Goal: Information Seeking & Learning: Learn about a topic

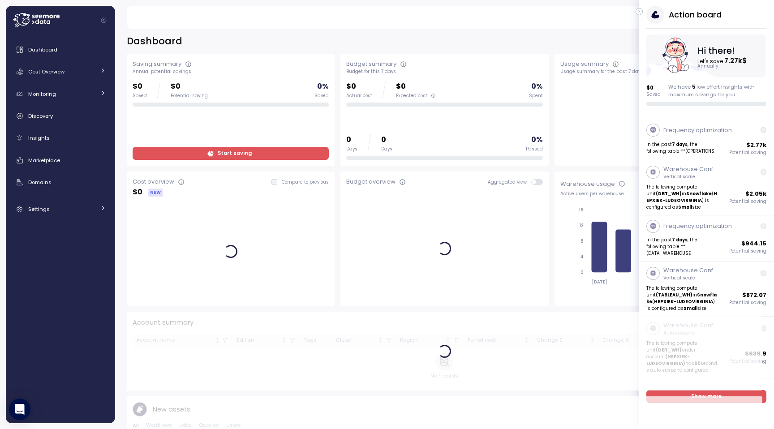
click at [637, 10] on icon "button" at bounding box center [639, 11] width 4 height 11
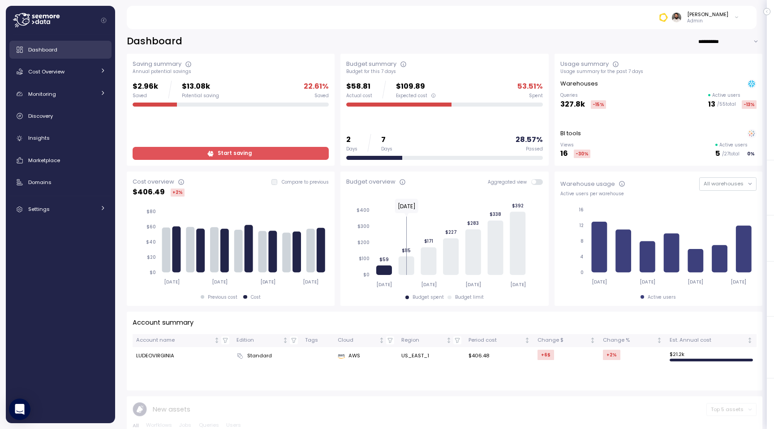
click at [58, 47] on div "Dashboard" at bounding box center [66, 49] width 77 height 9
click at [58, 60] on div "Dashboard Cost Overview Compute Workloads Storage Cloud Services Clustering col…" at bounding box center [60, 129] width 102 height 177
click at [58, 73] on span "Cost Overview" at bounding box center [46, 71] width 36 height 7
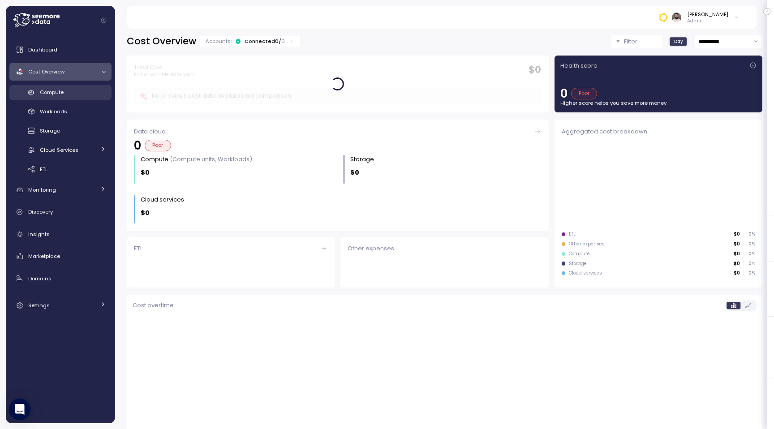
click at [60, 94] on span "Compute" at bounding box center [52, 92] width 24 height 7
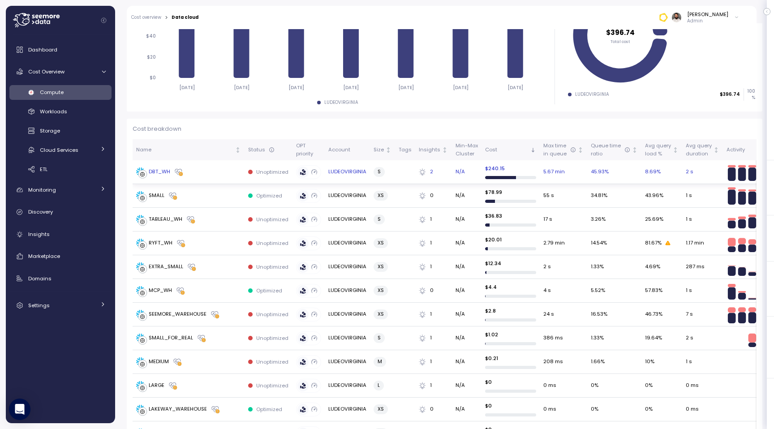
click at [193, 172] on div "DBT_WH" at bounding box center [188, 171] width 105 height 9
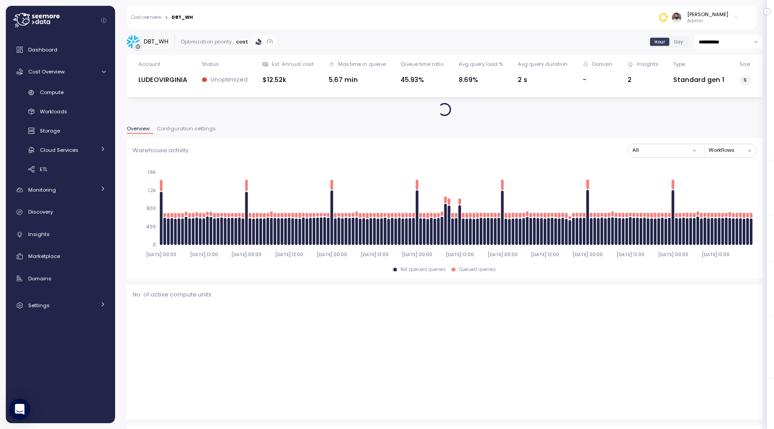
click at [180, 128] on span "Configuration settings" at bounding box center [186, 128] width 59 height 5
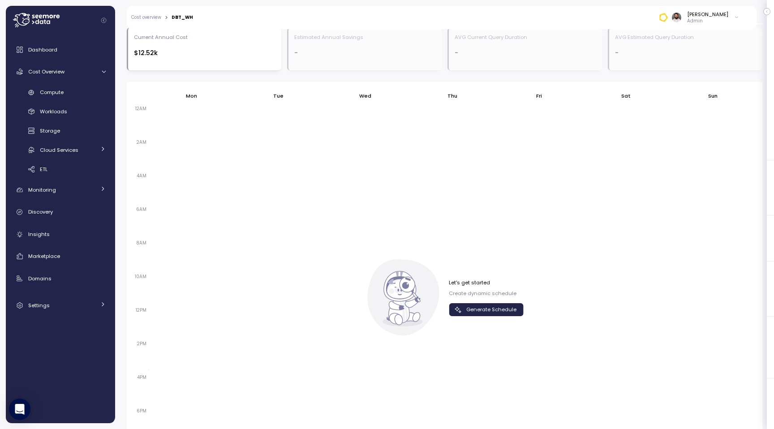
scroll to position [600, 0]
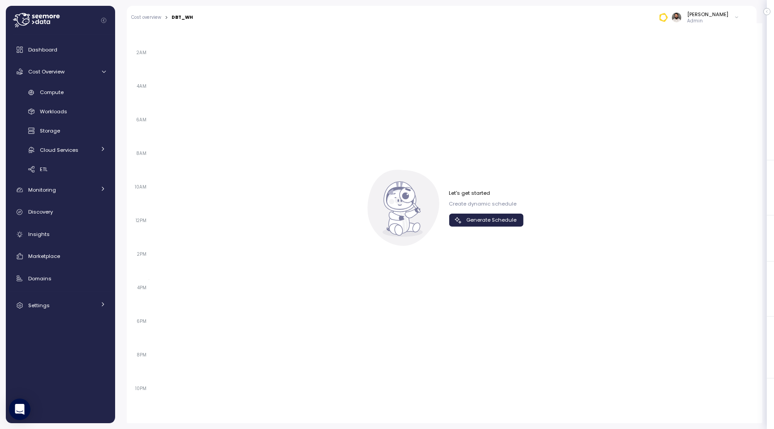
click at [494, 231] on div "Let's get started Create dynamic schedule Generate Schedule" at bounding box center [444, 208] width 158 height 76
click at [492, 218] on span "Generate Schedule" at bounding box center [491, 220] width 50 height 12
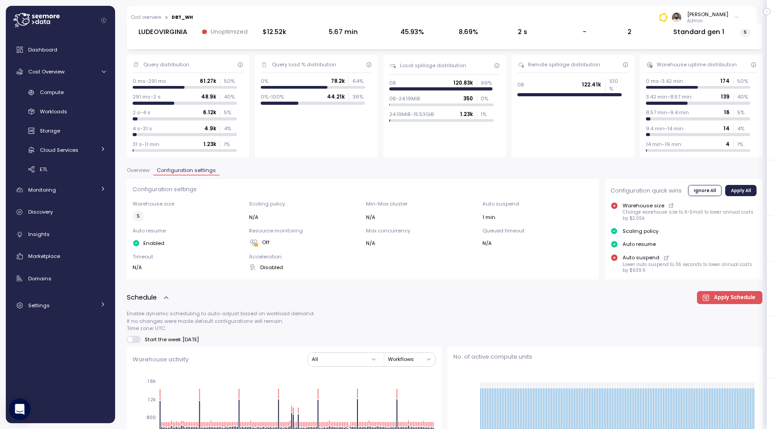
scroll to position [0, 0]
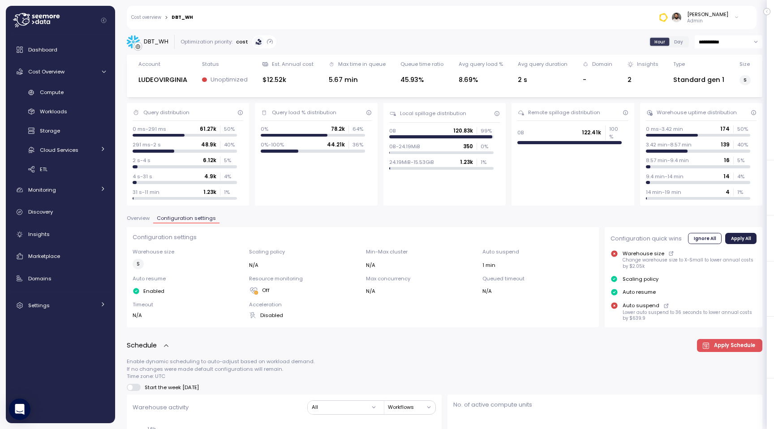
click at [137, 216] on span "Overview" at bounding box center [138, 218] width 23 height 5
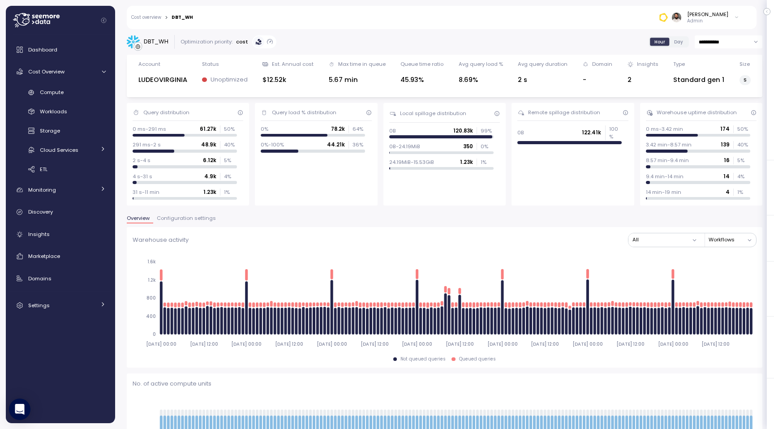
click at [153, 13] on div "Cost overview > DBT_WH Guy Biecher Admin" at bounding box center [436, 17] width 618 height 23
click at [153, 16] on link "Cost overview" at bounding box center [146, 17] width 30 height 4
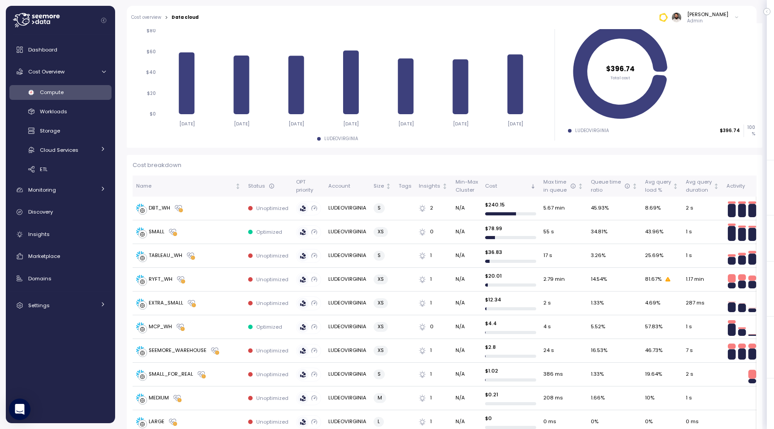
scroll to position [223, 0]
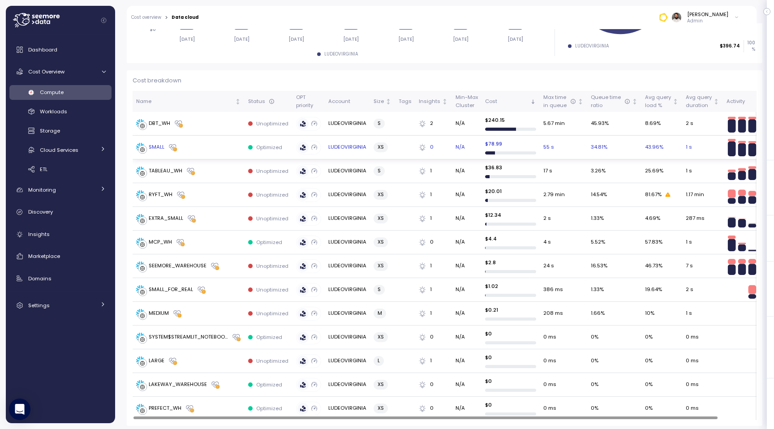
click at [179, 157] on td "SMALL" at bounding box center [189, 148] width 112 height 24
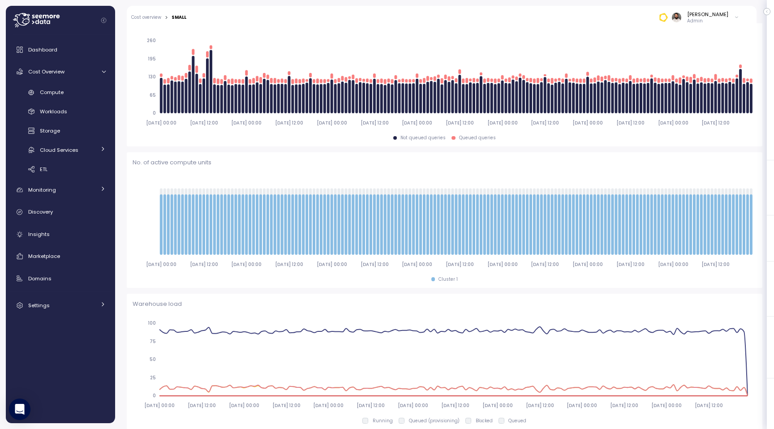
scroll to position [105, 0]
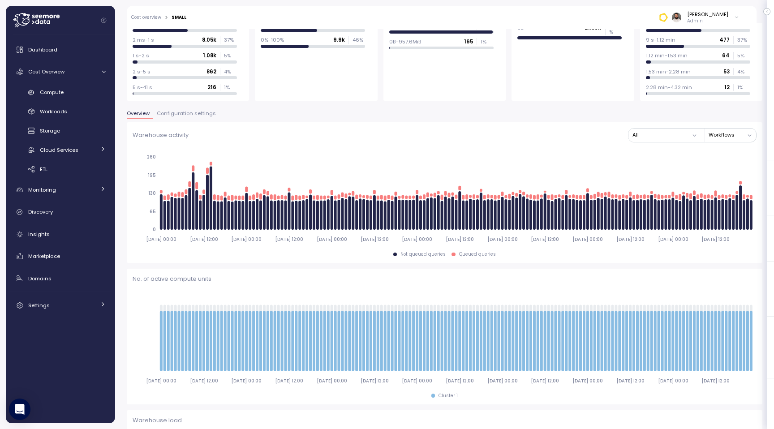
click at [192, 111] on span "Configuration settings" at bounding box center [186, 113] width 59 height 5
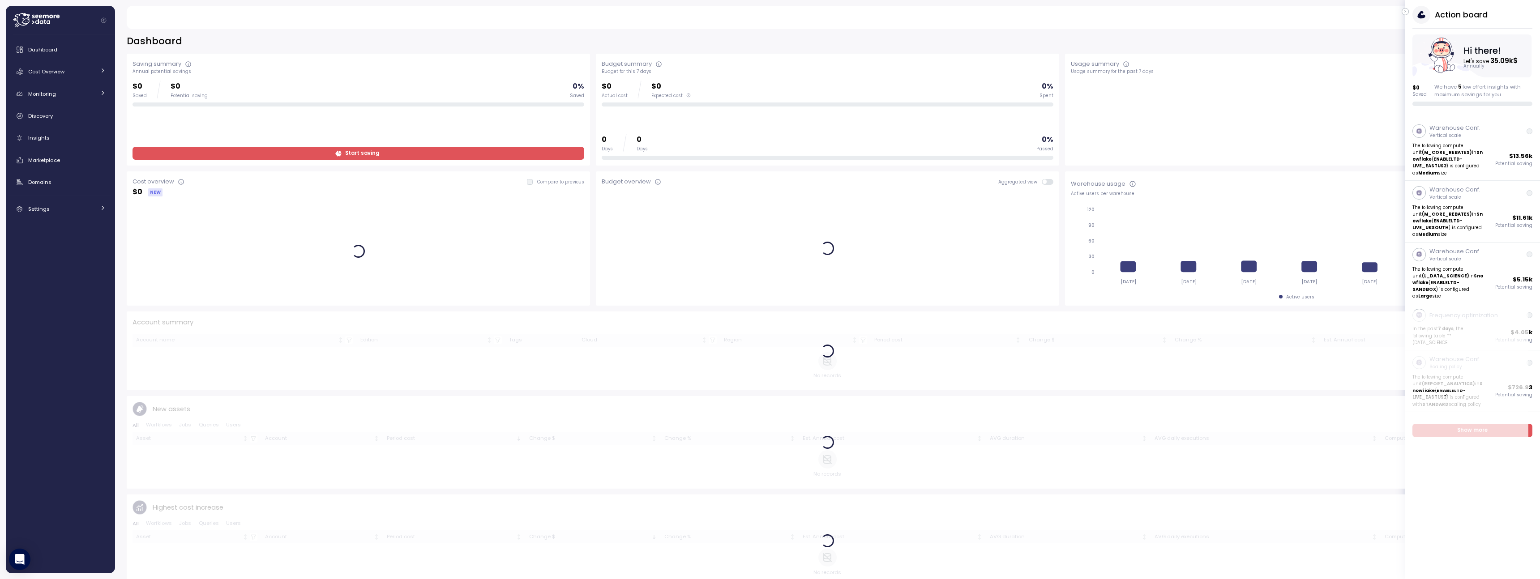
click at [1409, 12] on div "Action board Let's save 35.09k $ Annually $ 0 Saved We have 5 low effort insigh…" at bounding box center [1472, 56] width 135 height 100
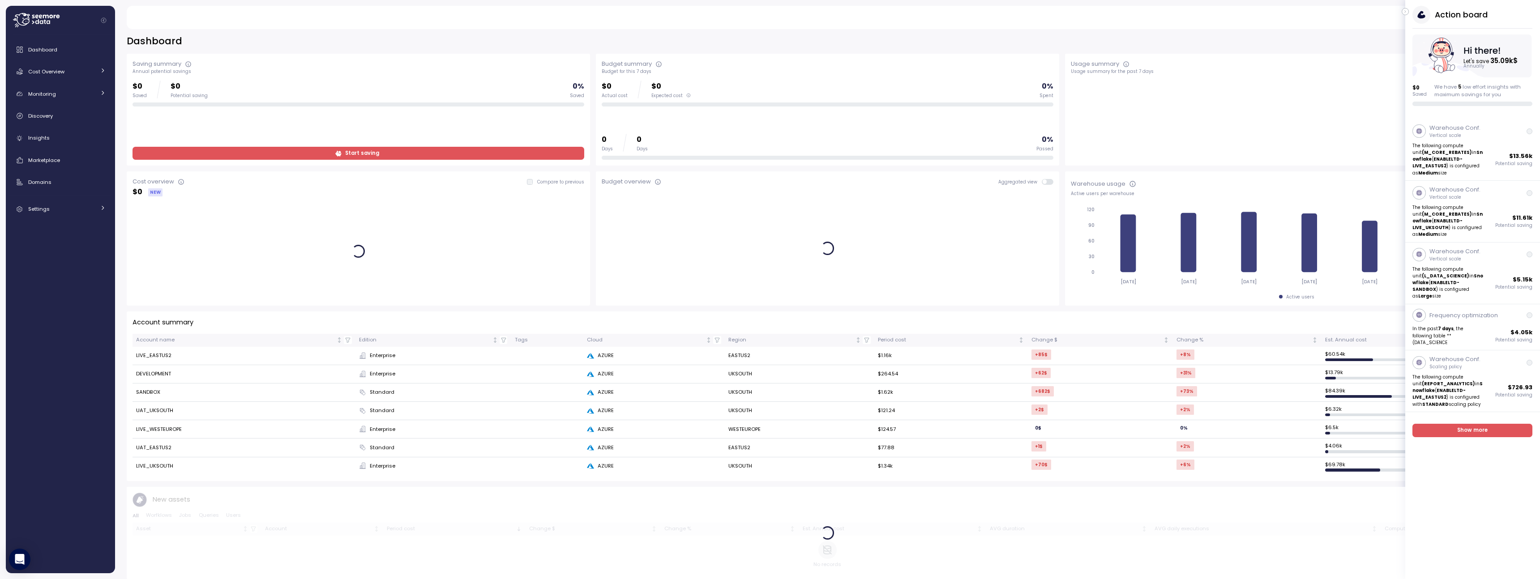
click at [1408, 12] on button "button" at bounding box center [1405, 11] width 7 height 7
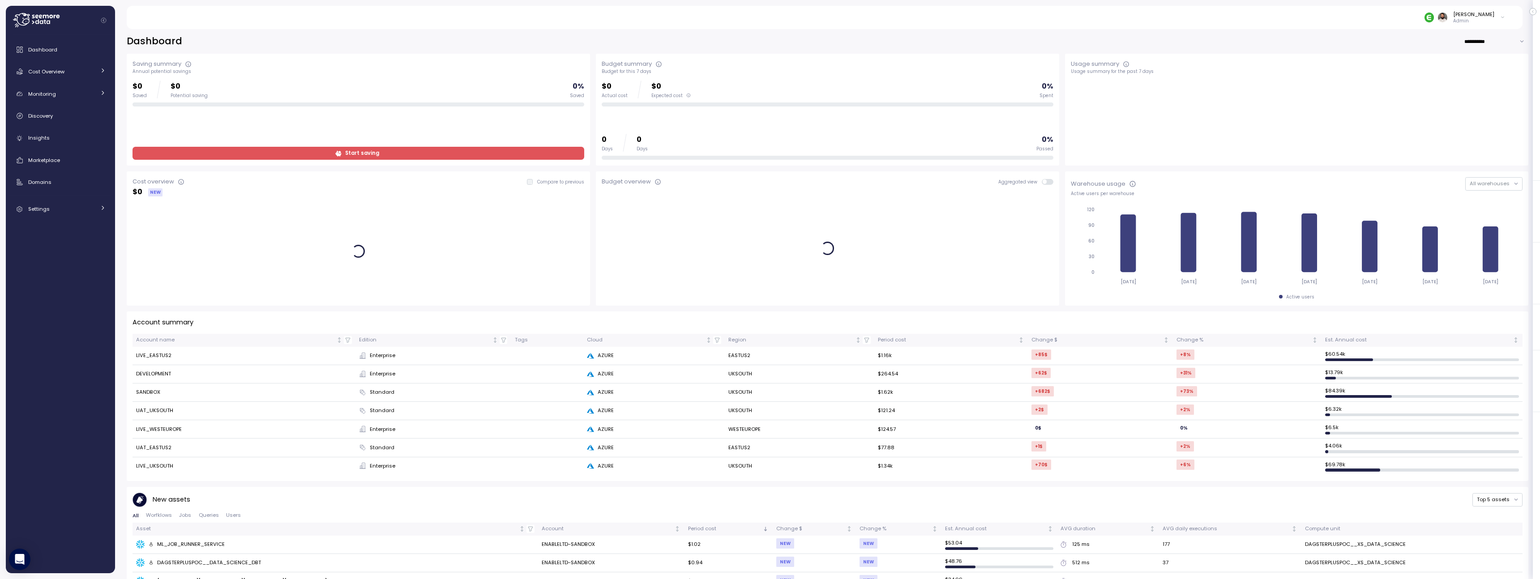
click at [1486, 17] on div "[PERSON_NAME]" at bounding box center [1473, 14] width 41 height 7
click at [1473, 103] on div "Copy account id" at bounding box center [1467, 102] width 63 height 8
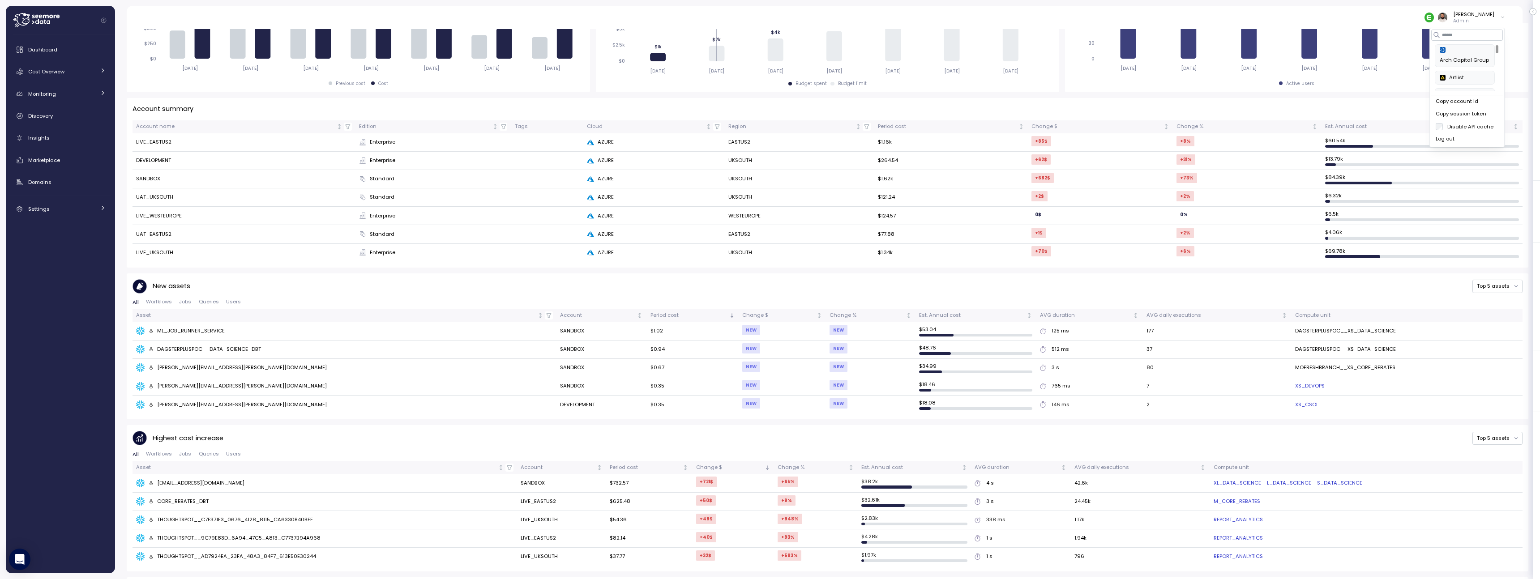
scroll to position [180, 0]
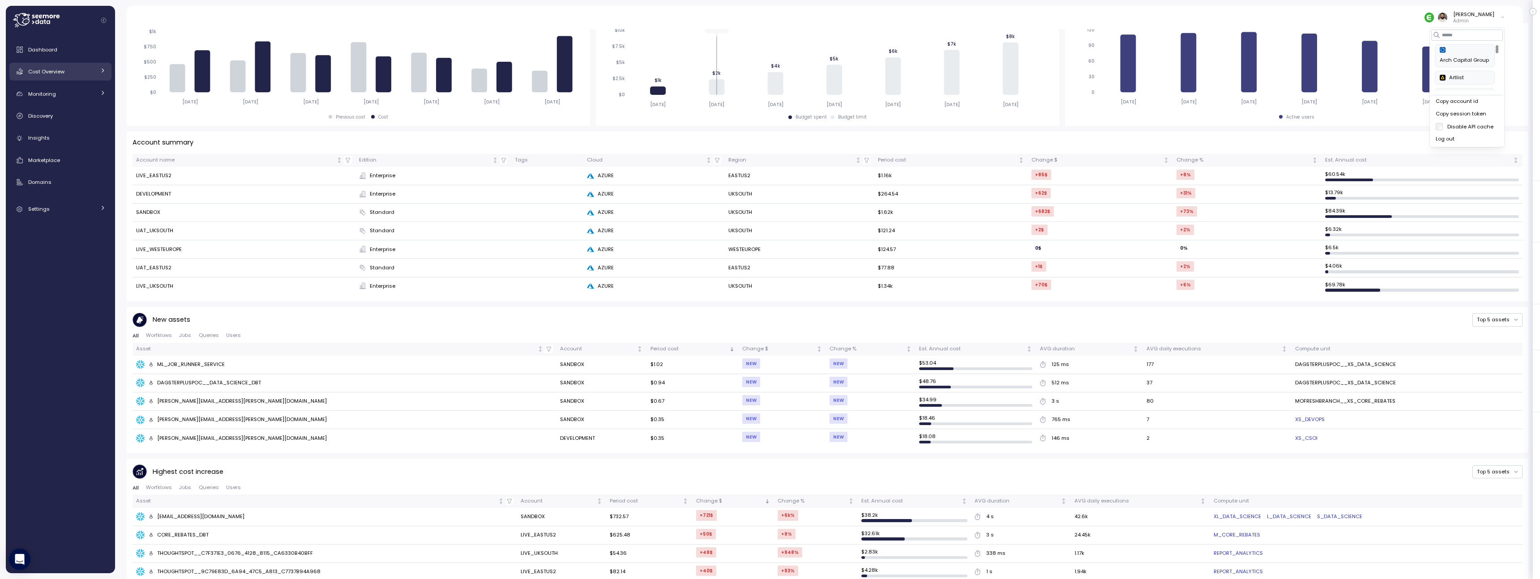
click at [72, 79] on link "Cost Overview" at bounding box center [60, 72] width 102 height 18
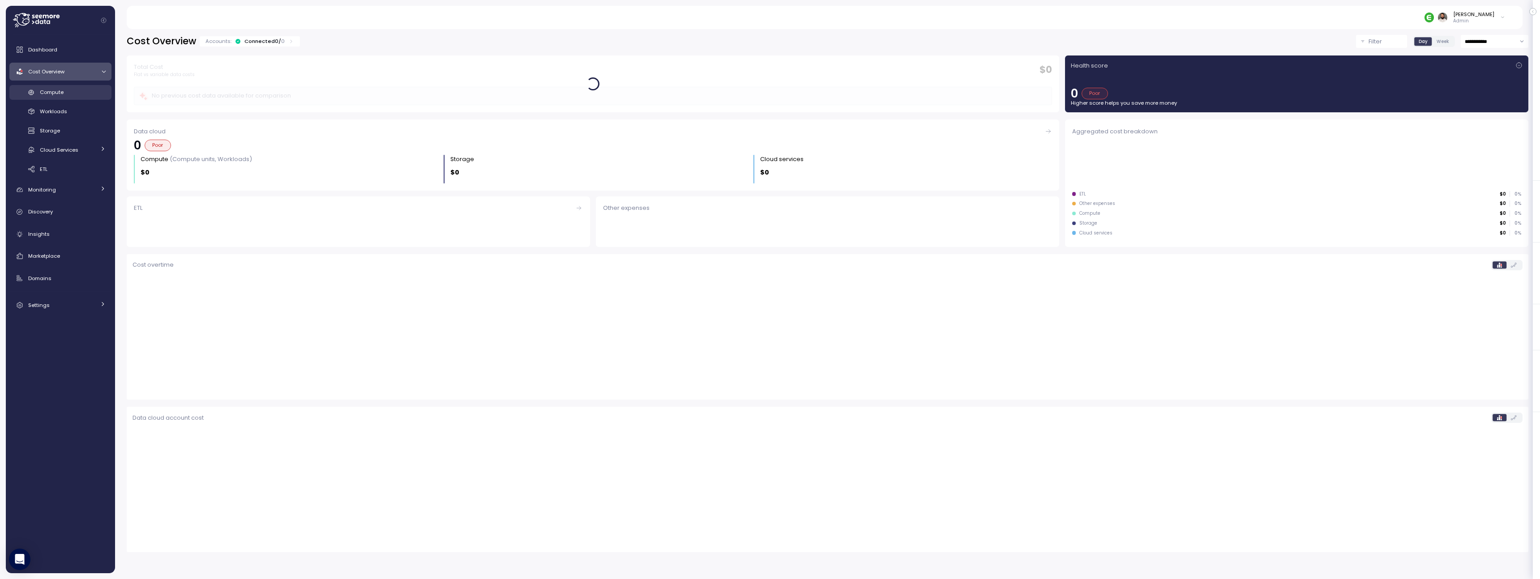
click at [71, 90] on div "Compute" at bounding box center [73, 92] width 66 height 9
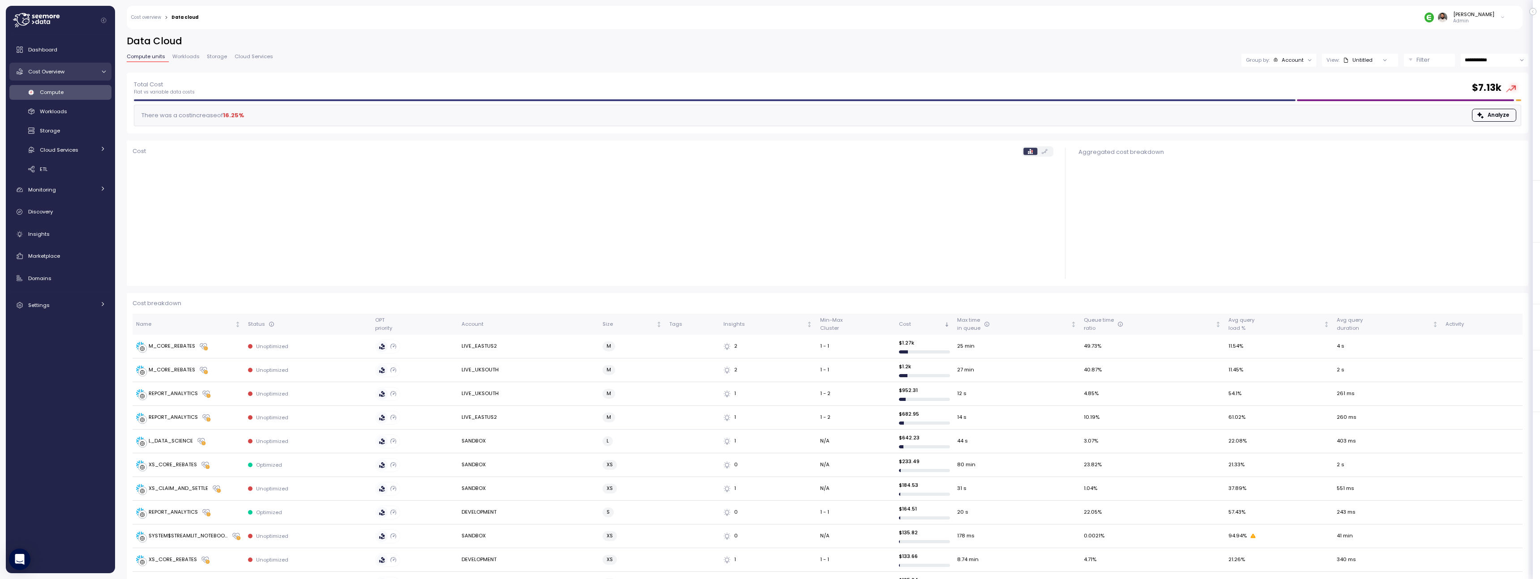
click at [78, 77] on link "Cost Overview" at bounding box center [60, 72] width 102 height 18
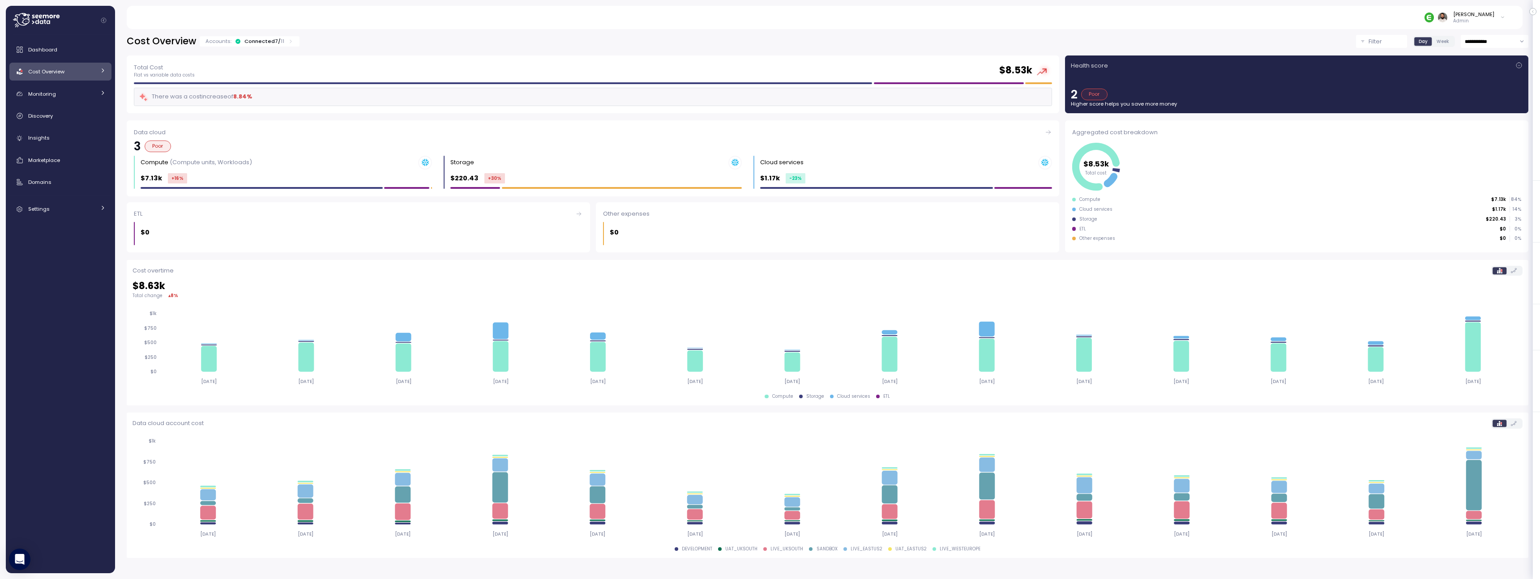
click at [81, 75] on div "Cost Overview" at bounding box center [61, 71] width 67 height 9
click at [248, 51] on div "**********" at bounding box center [828, 296] width 1402 height 523
click at [248, 44] on div "Connected 7 / 11" at bounding box center [264, 41] width 40 height 7
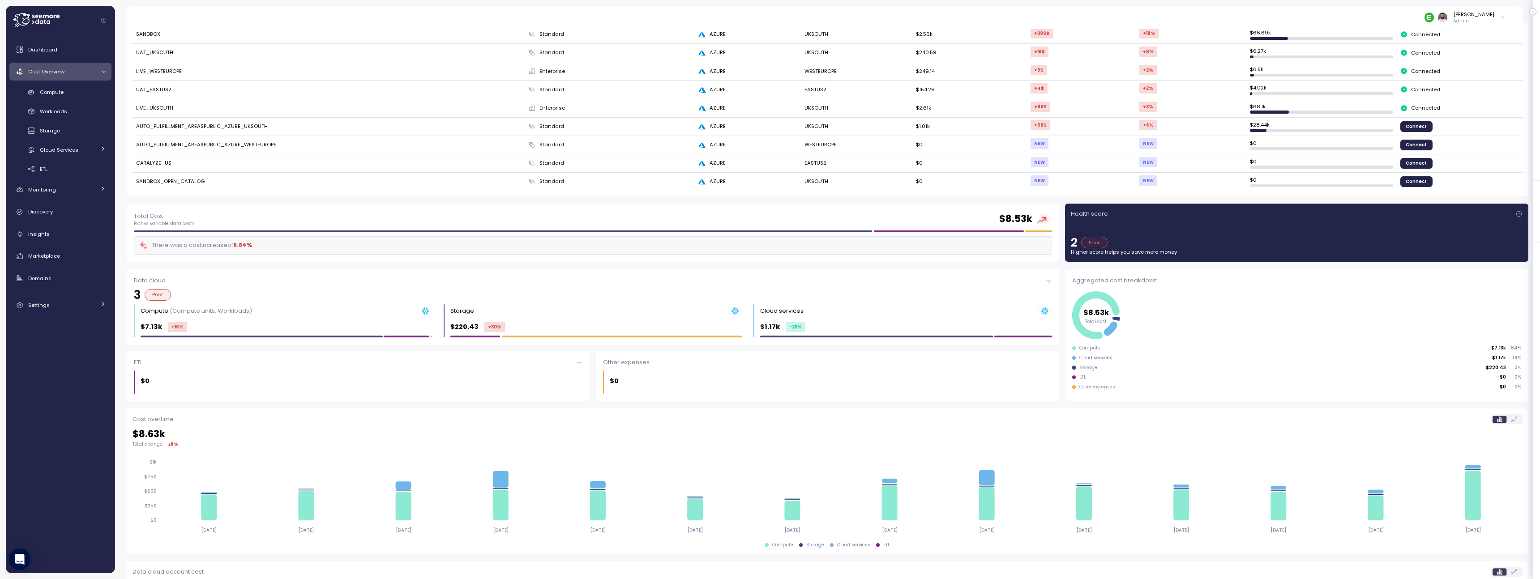
scroll to position [8, 0]
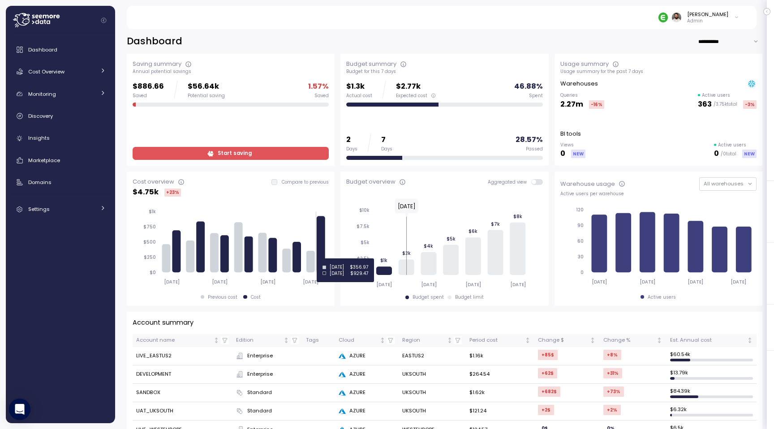
click at [323, 258] on icon at bounding box center [321, 244] width 9 height 56
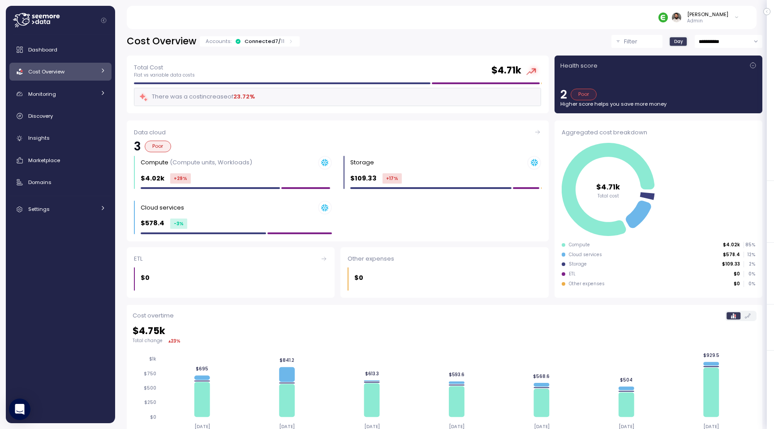
click at [276, 38] on div "Connected 7 / 11" at bounding box center [264, 41] width 40 height 7
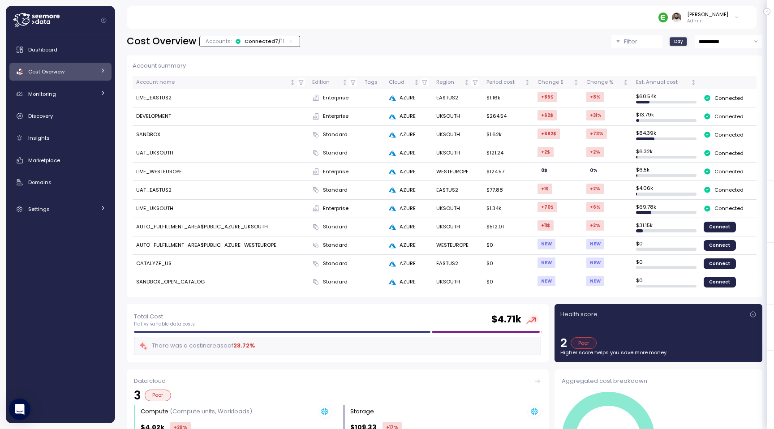
click at [276, 38] on div "Connected 7 / 11" at bounding box center [264, 41] width 40 height 7
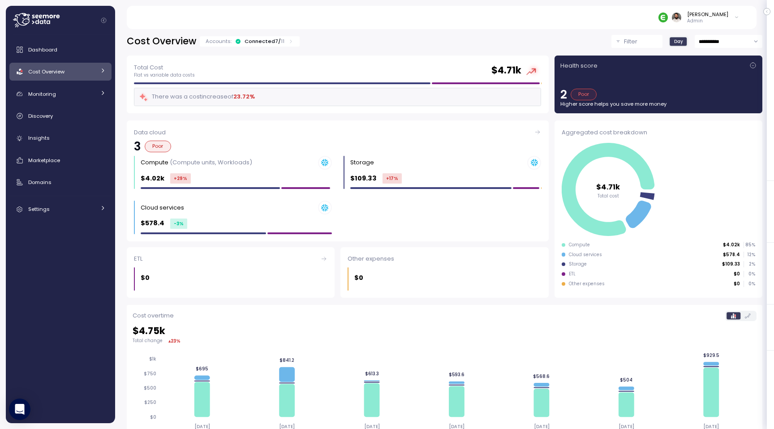
click at [729, 40] on input "**********" at bounding box center [728, 41] width 68 height 13
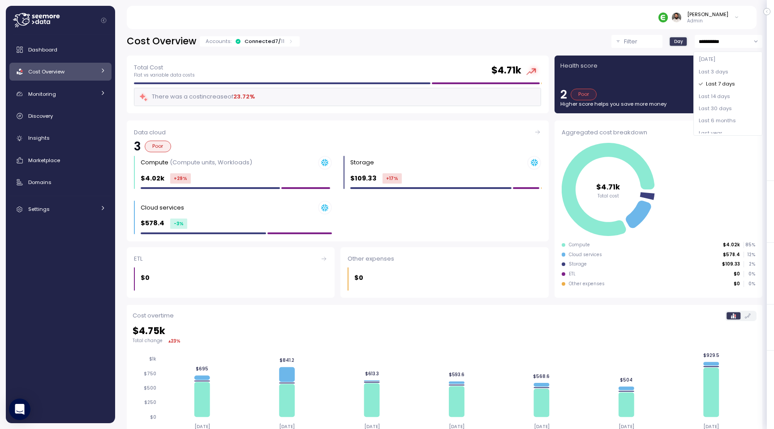
click at [725, 98] on span "Last 14 days" at bounding box center [713, 97] width 31 height 8
type input "**********"
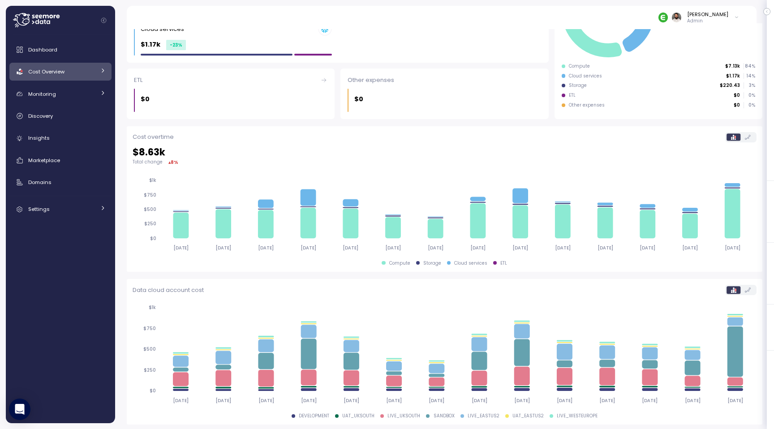
scroll to position [180, 0]
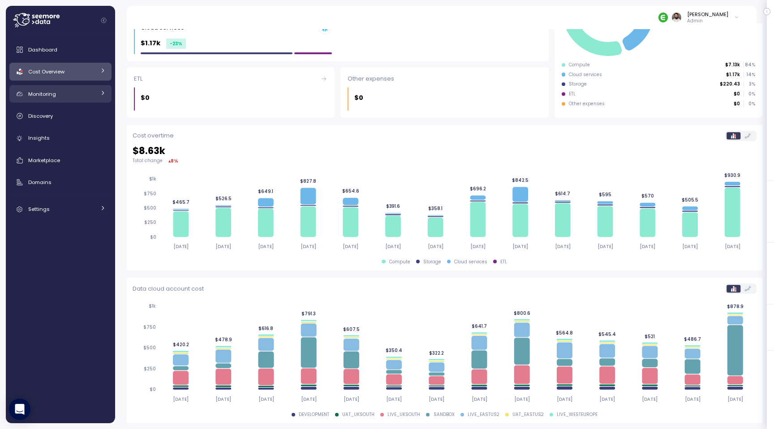
click at [62, 98] on div "Monitoring" at bounding box center [61, 94] width 67 height 9
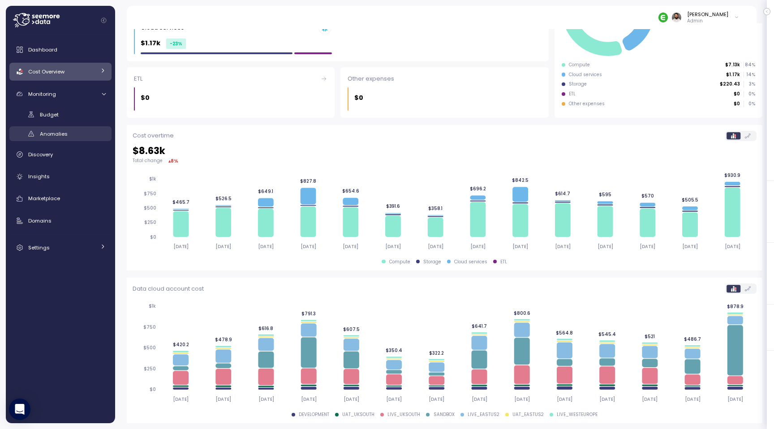
click at [62, 138] on div "Anomalies" at bounding box center [73, 133] width 66 height 9
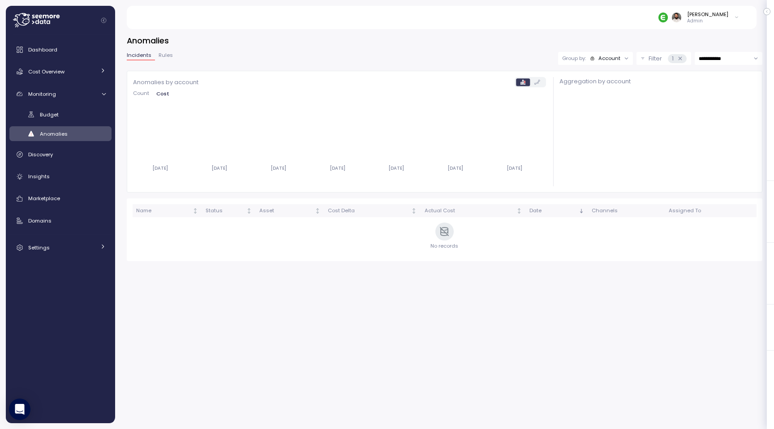
click at [678, 56] on icon at bounding box center [680, 59] width 6 height 6
click at [678, 58] on icon at bounding box center [680, 59] width 6 height 6
click at [56, 68] on span "Cost Overview" at bounding box center [46, 71] width 36 height 7
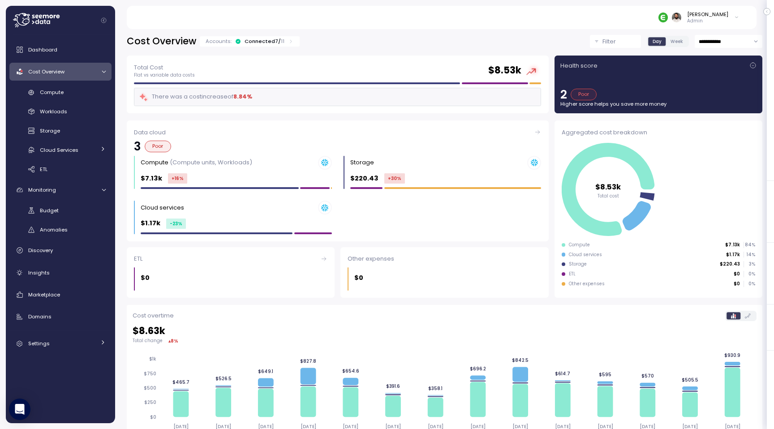
click at [56, 69] on span "Cost Overview" at bounding box center [46, 71] width 36 height 7
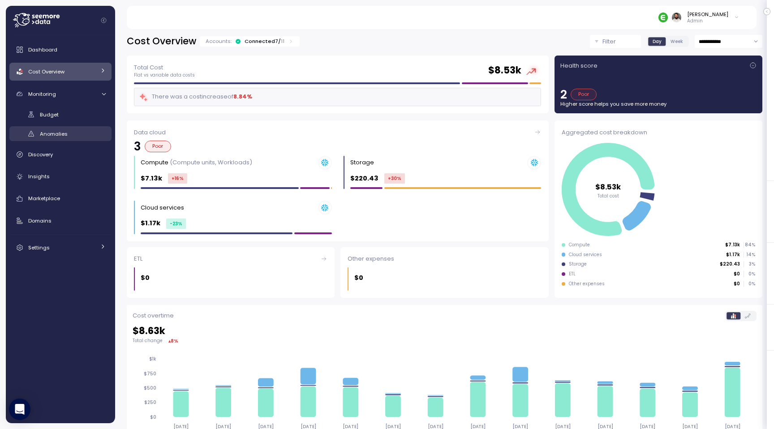
click at [61, 138] on link "Anomalies" at bounding box center [60, 133] width 102 height 15
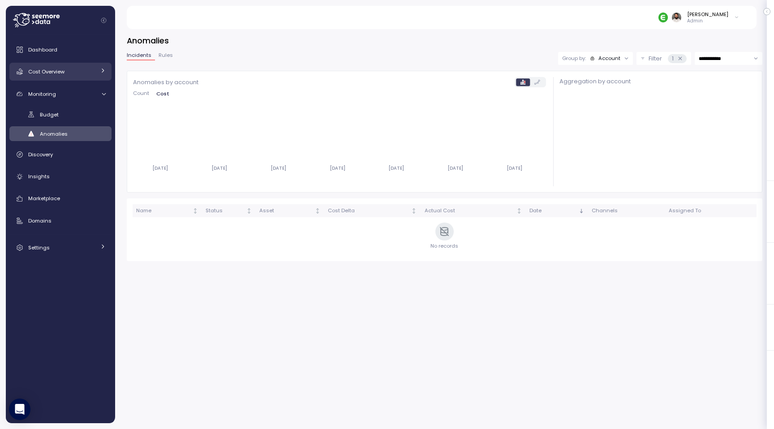
click at [71, 74] on div "Cost Overview" at bounding box center [61, 71] width 67 height 9
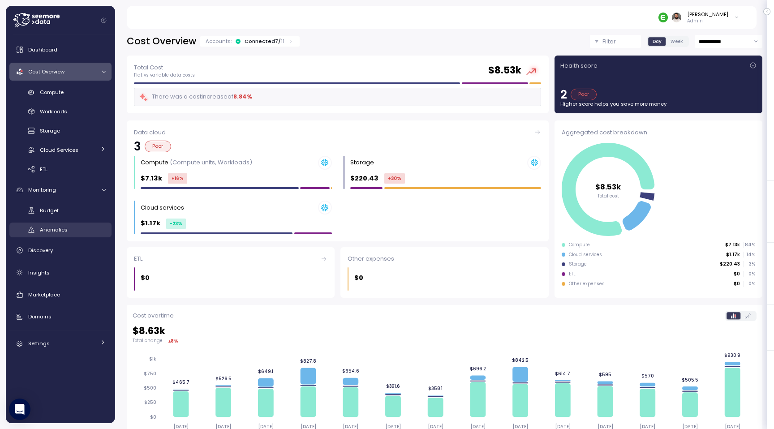
click at [64, 229] on span "Anomalies" at bounding box center [54, 229] width 28 height 7
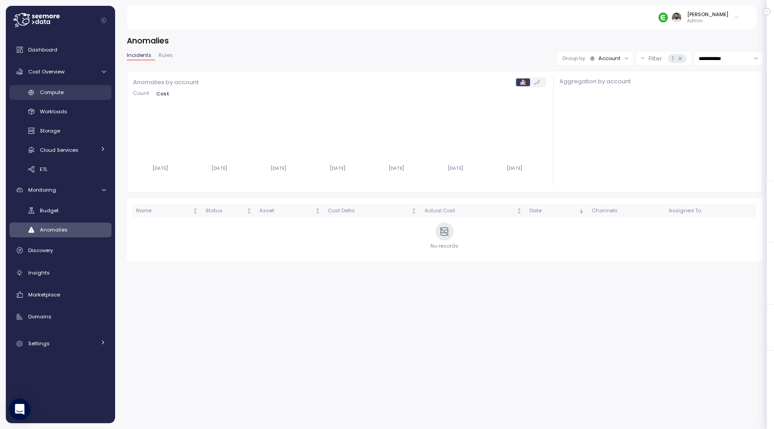
click at [63, 94] on span "Compute" at bounding box center [52, 92] width 24 height 7
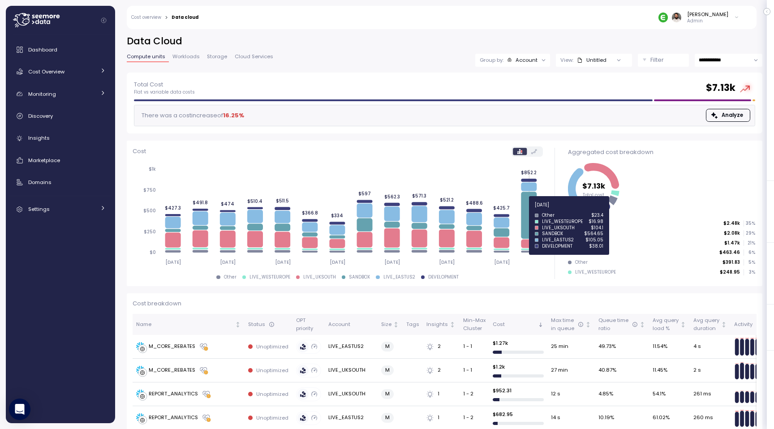
click at [522, 210] on icon at bounding box center [529, 215] width 16 height 47
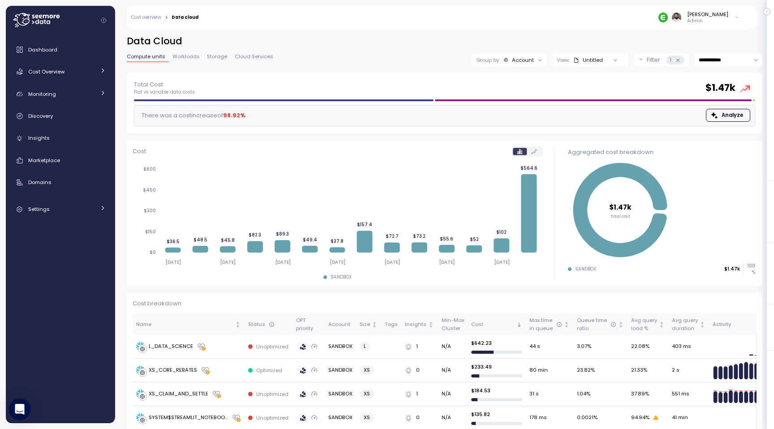
click at [511, 54] on div "Group by: Account" at bounding box center [508, 60] width 75 height 13
click at [510, 107] on p "Compute unit" at bounding box center [516, 109] width 35 height 7
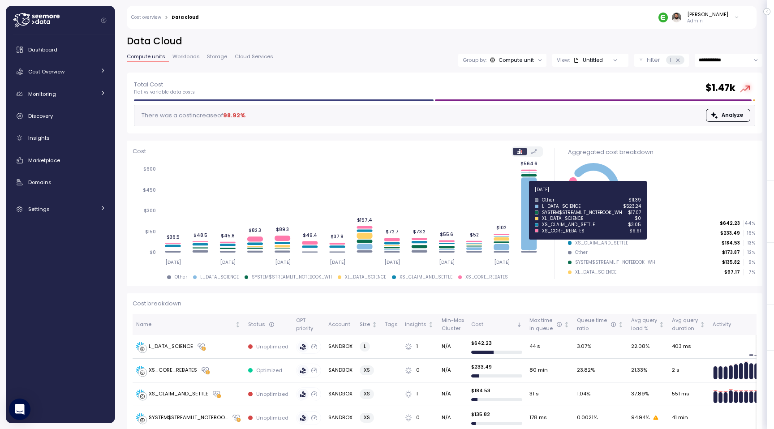
click at [527, 195] on icon at bounding box center [529, 213] width 16 height 73
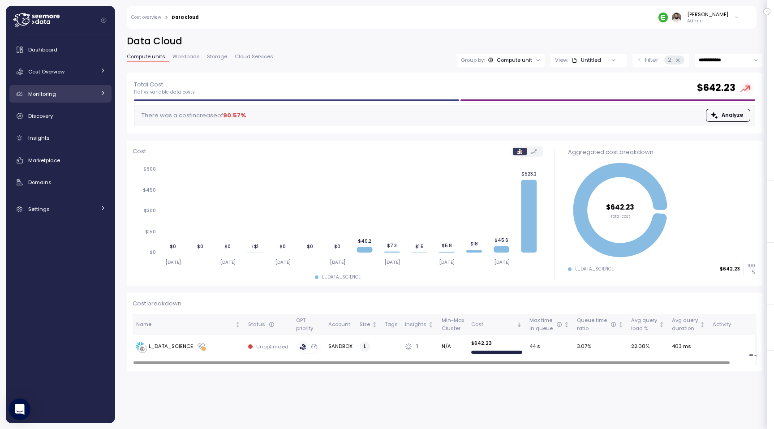
click at [53, 95] on span "Monitoring" at bounding box center [42, 93] width 28 height 7
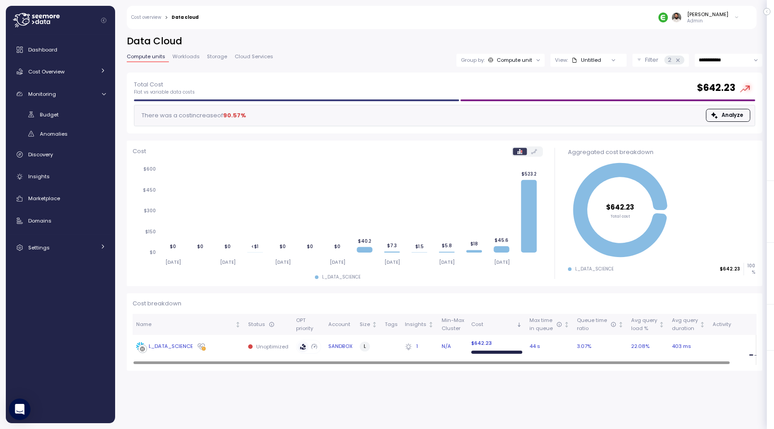
click at [215, 347] on div "L_DATA_SCIENCE" at bounding box center [188, 346] width 105 height 9
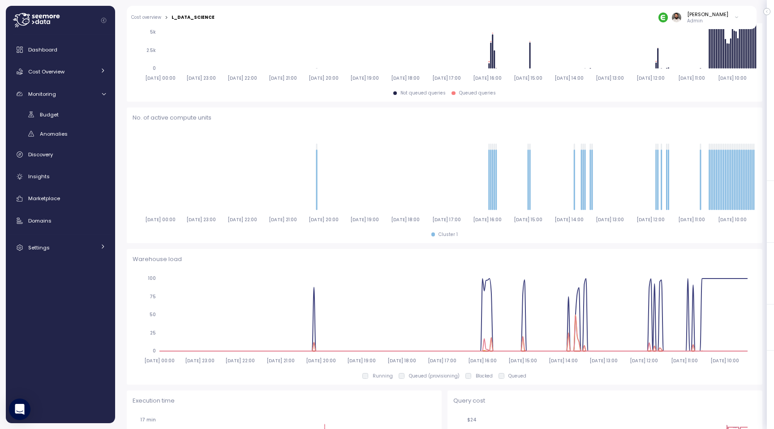
scroll to position [115, 0]
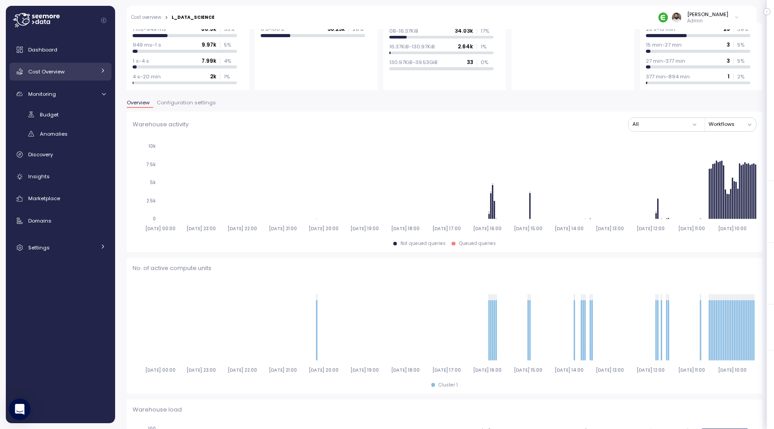
click at [74, 72] on div "Cost Overview" at bounding box center [61, 71] width 67 height 9
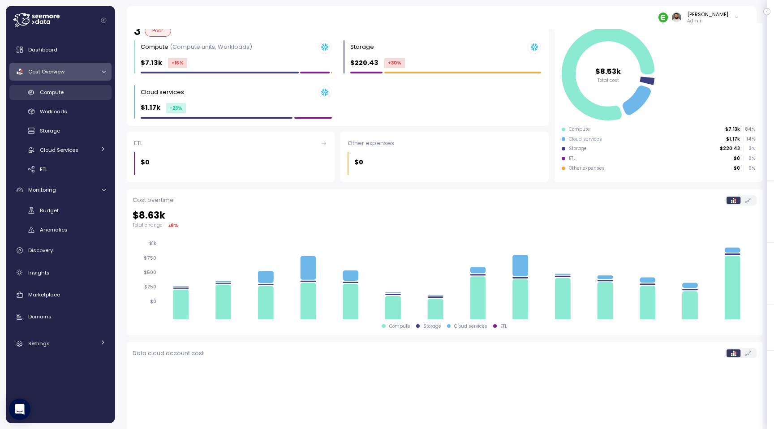
scroll to position [116, 0]
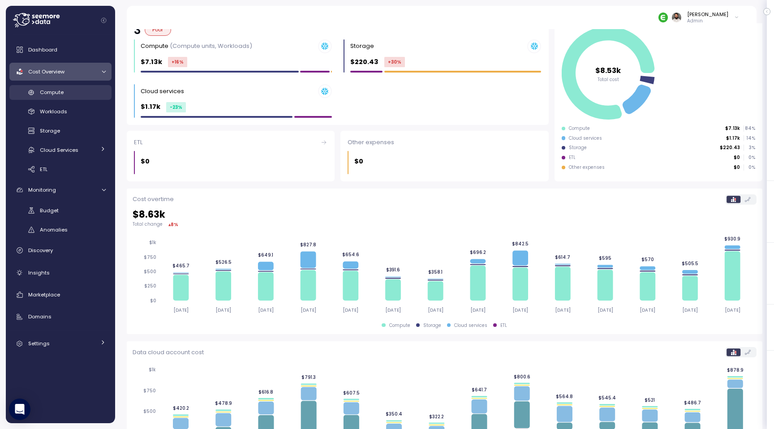
click at [78, 94] on div "Compute" at bounding box center [73, 92] width 66 height 9
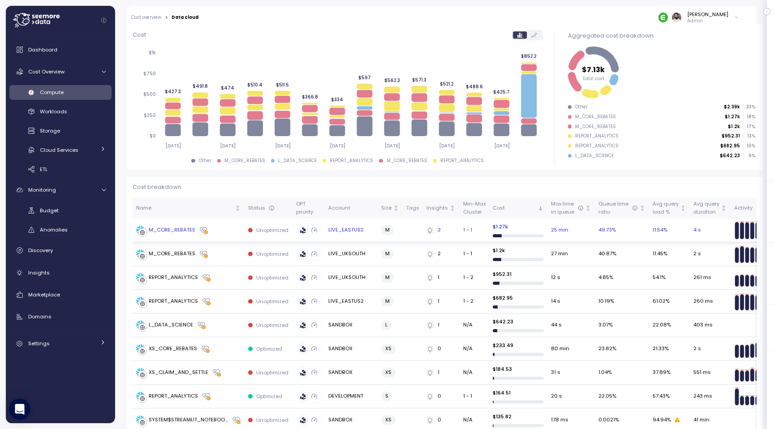
scroll to position [0, 49]
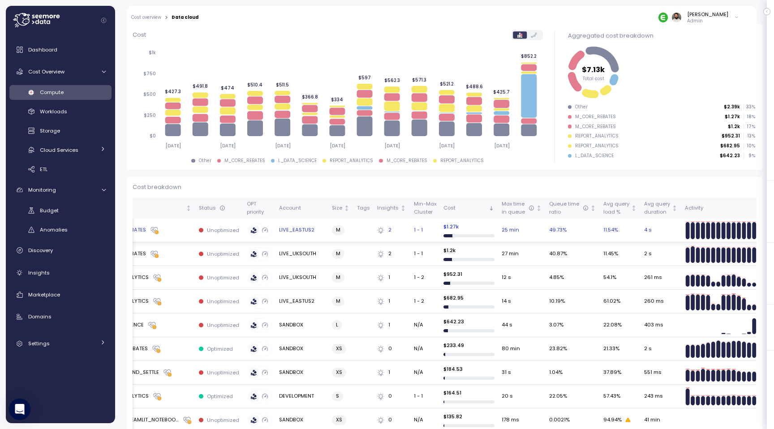
click at [183, 230] on div "M_CORE_REBATES" at bounding box center [139, 230] width 105 height 9
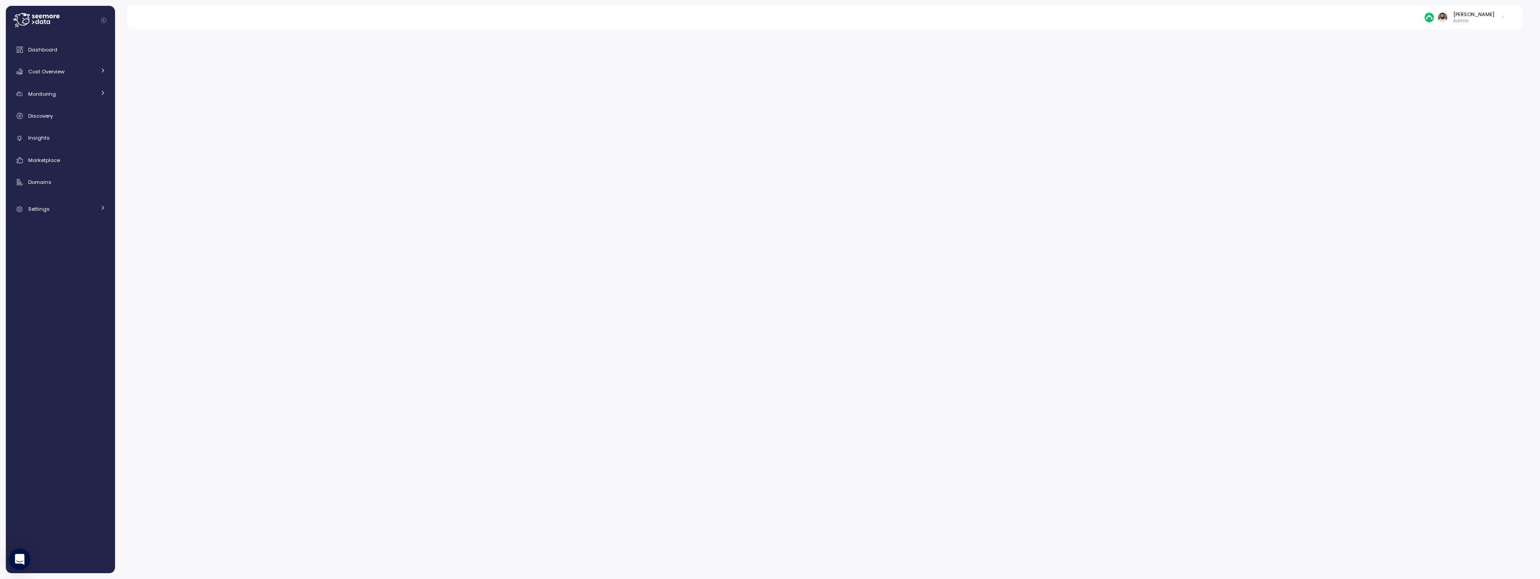
click at [1487, 21] on p "Admin" at bounding box center [1473, 21] width 41 height 6
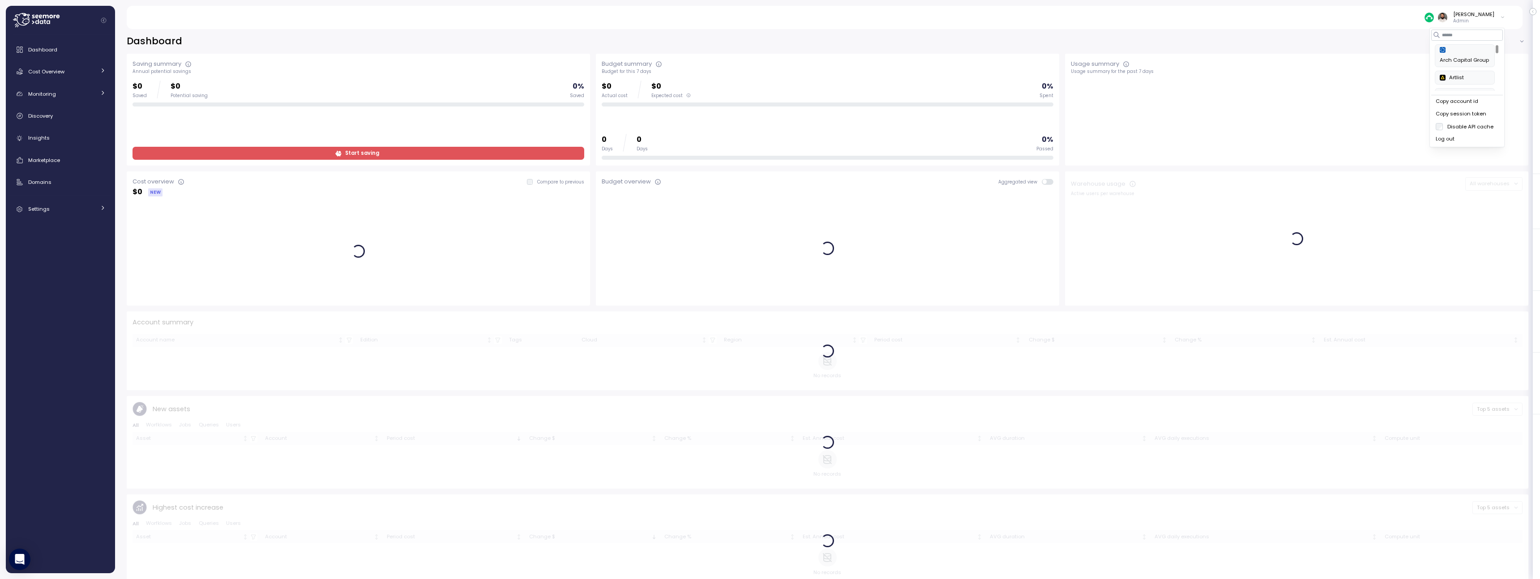
click at [1469, 103] on div "Copy account id" at bounding box center [1467, 102] width 63 height 8
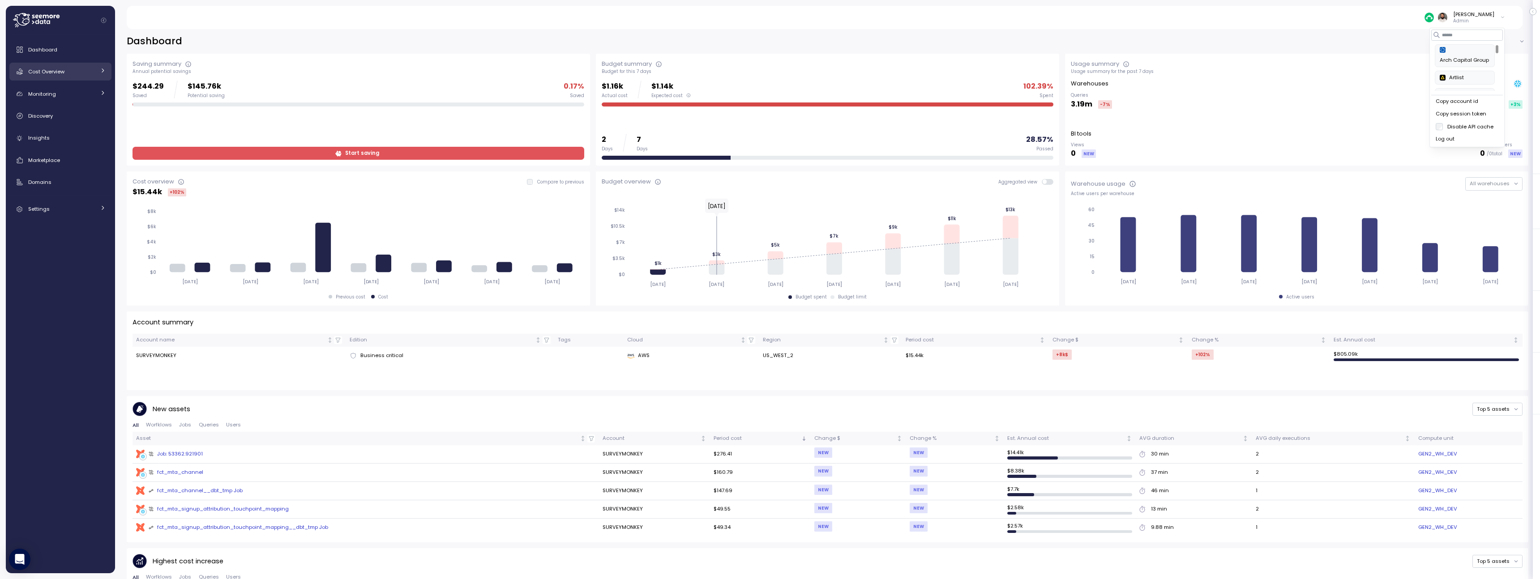
click at [88, 76] on div "Cost Overview" at bounding box center [61, 71] width 67 height 9
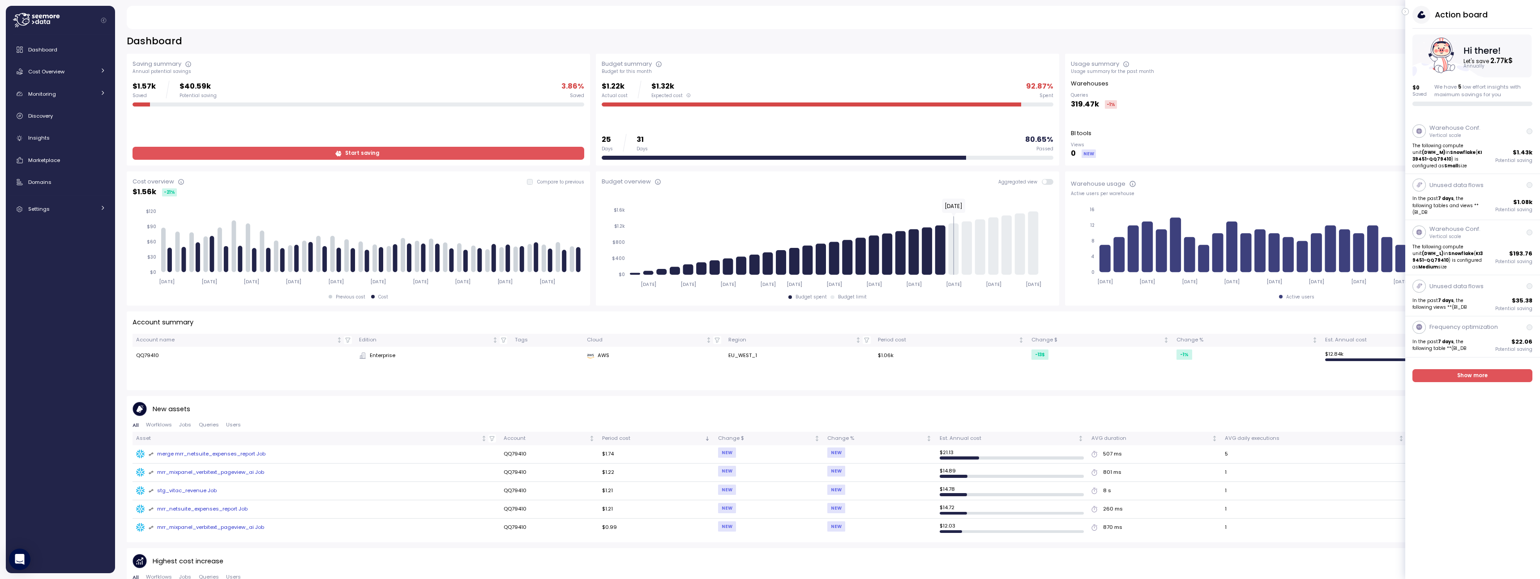
click at [1403, 11] on icon "button" at bounding box center [1405, 11] width 4 height 11
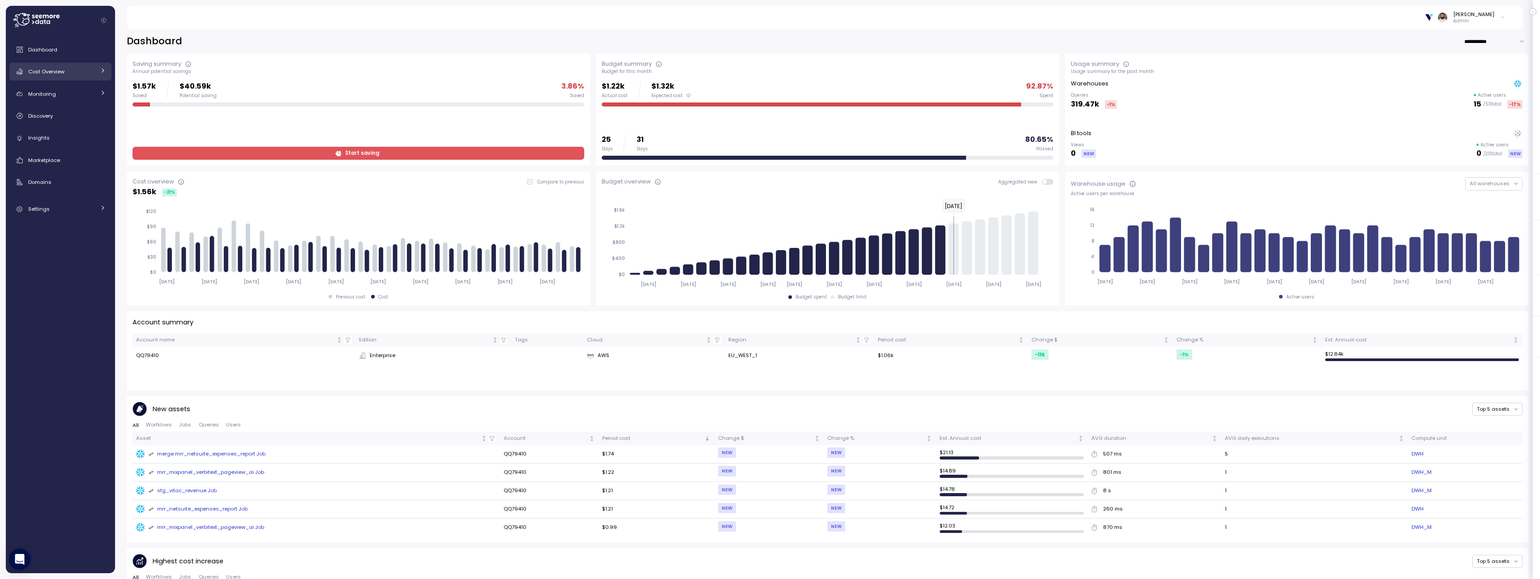
click at [93, 73] on div "Cost Overview" at bounding box center [61, 71] width 67 height 9
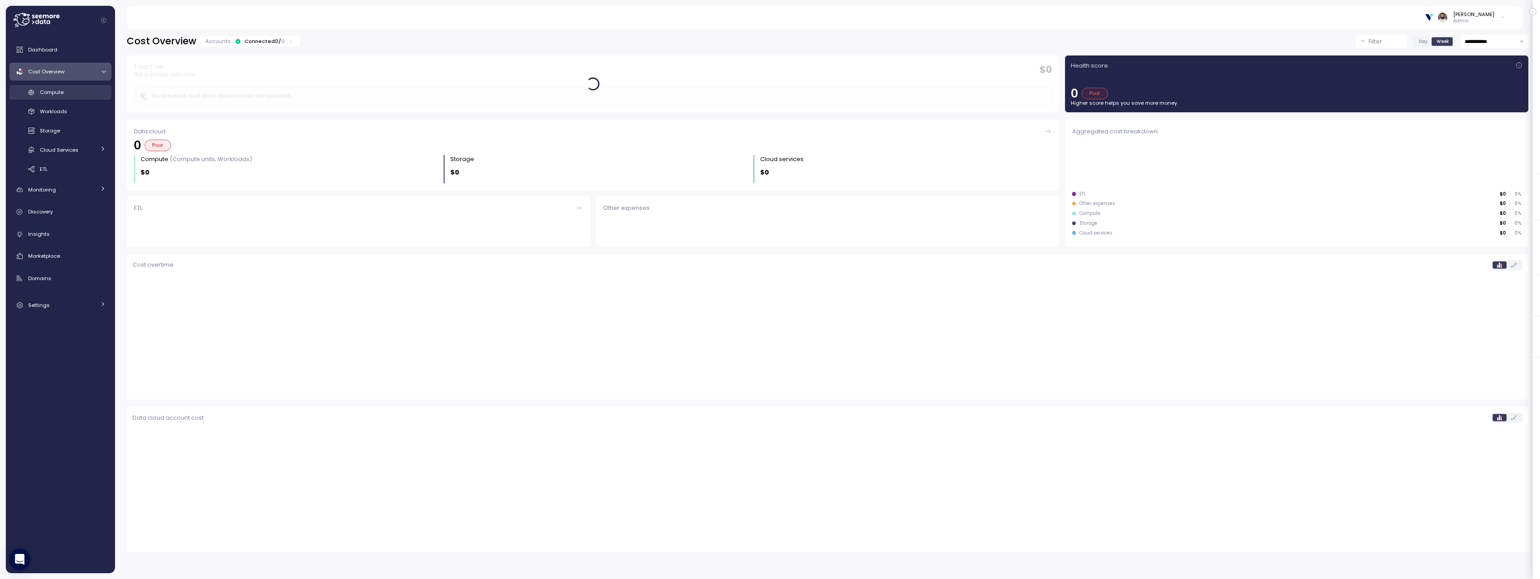
click at [85, 96] on div "Compute" at bounding box center [73, 92] width 66 height 9
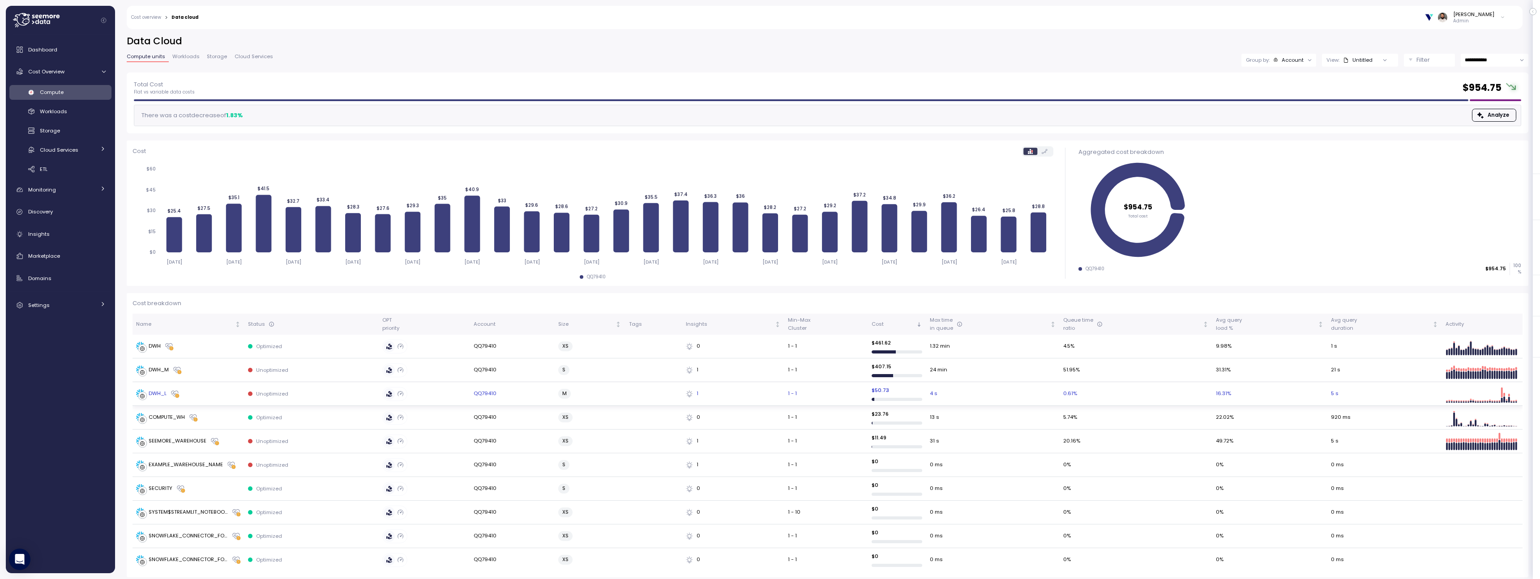
click at [214, 393] on div "DWH_L" at bounding box center [188, 393] width 105 height 9
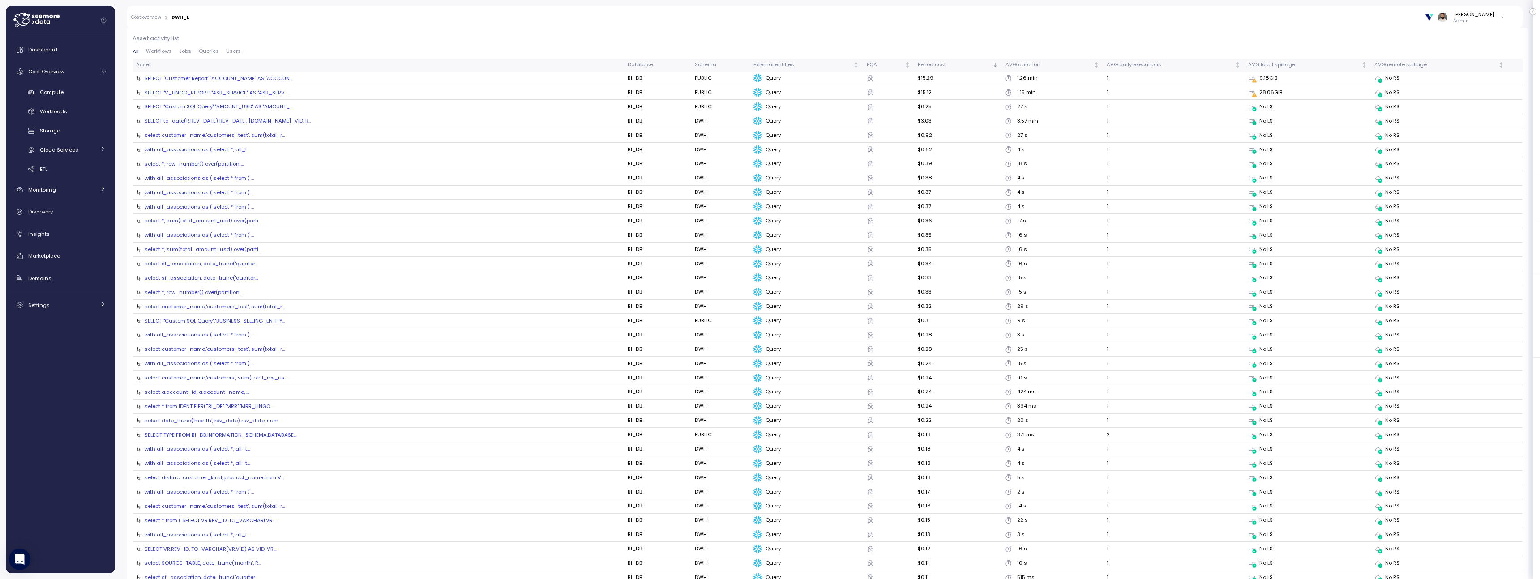
scroll to position [943, 0]
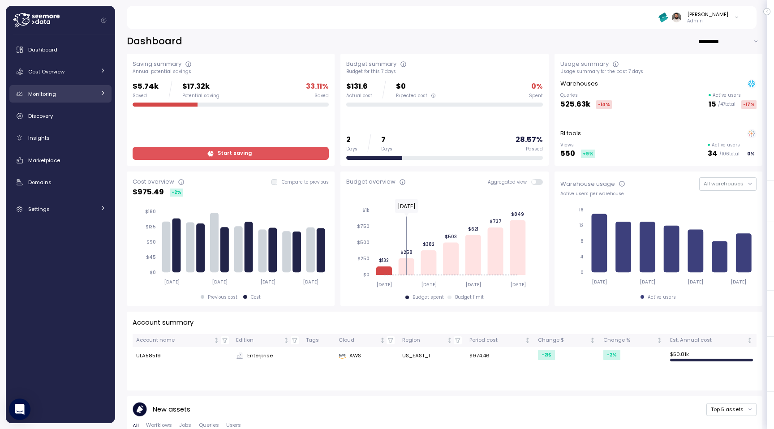
click at [74, 94] on div "Monitoring" at bounding box center [61, 94] width 67 height 9
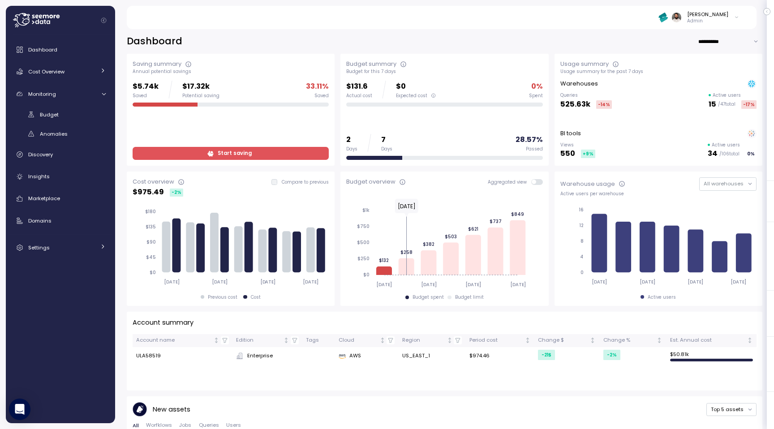
click at [75, 84] on div "Dashboard Cost Overview Compute Workloads Storage Cloud Services Clustering col…" at bounding box center [60, 149] width 102 height 216
click at [75, 78] on link "Cost Overview" at bounding box center [60, 72] width 102 height 18
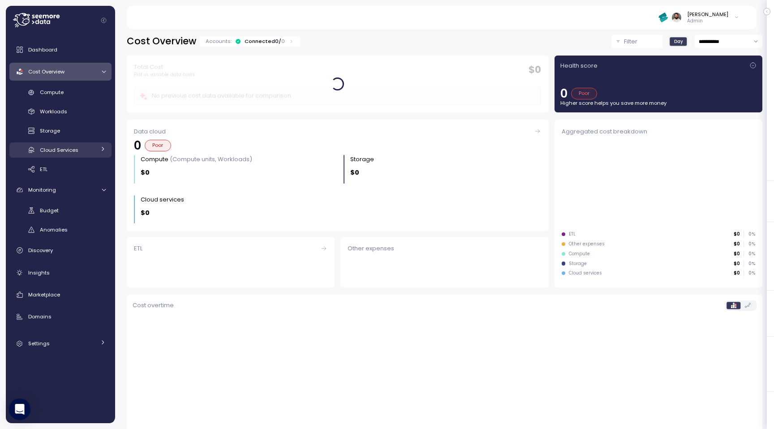
click at [68, 149] on span "Cloud Services" at bounding box center [59, 149] width 38 height 7
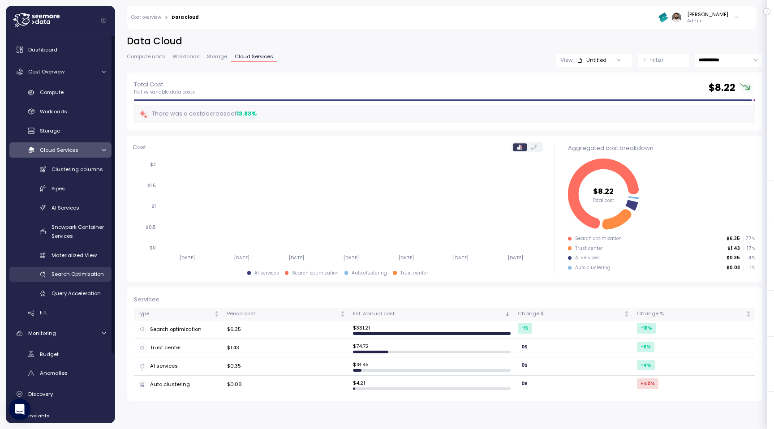
click at [84, 278] on div "Search Optimization" at bounding box center [78, 273] width 54 height 9
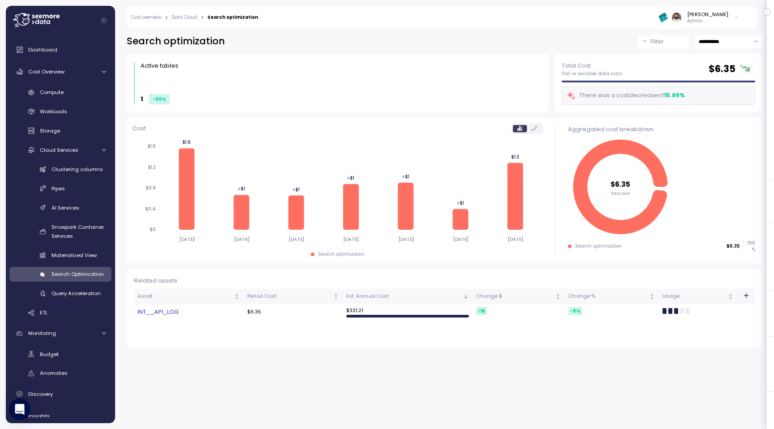
click at [217, 316] on link "INT__API_LOG" at bounding box center [188, 312] width 102 height 9
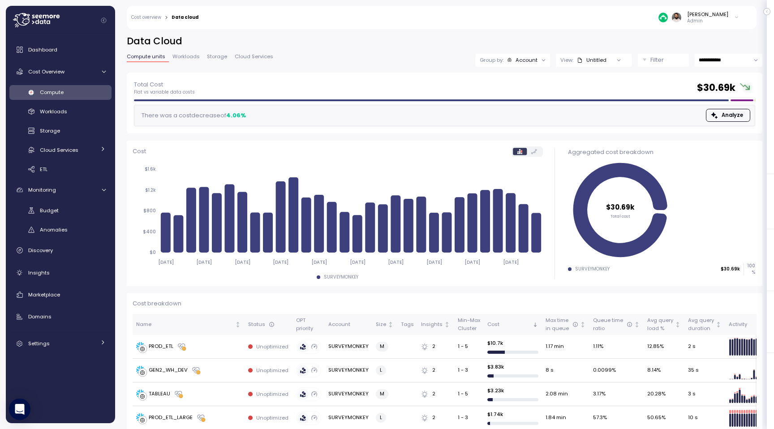
drag, startPoint x: 0, startPoint y: 0, endPoint x: 719, endPoint y: 17, distance: 719.1
click at [719, 17] on div "[PERSON_NAME]" at bounding box center [707, 14] width 41 height 7
click at [684, 101] on div "Copy account id" at bounding box center [697, 102] width 71 height 8
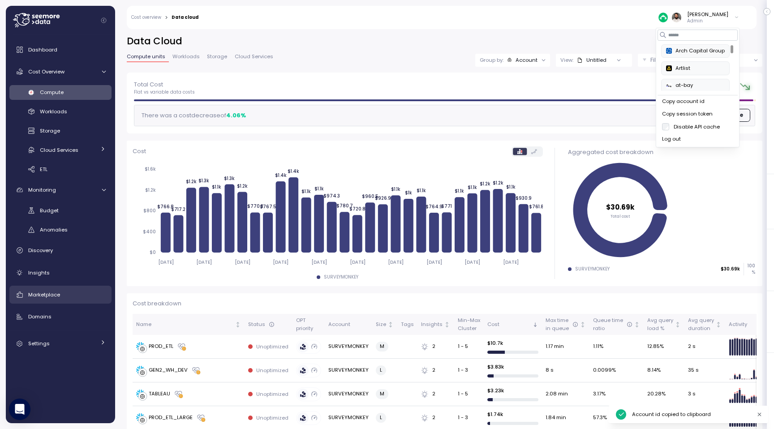
click at [67, 290] on div "Marketplace" at bounding box center [66, 294] width 77 height 9
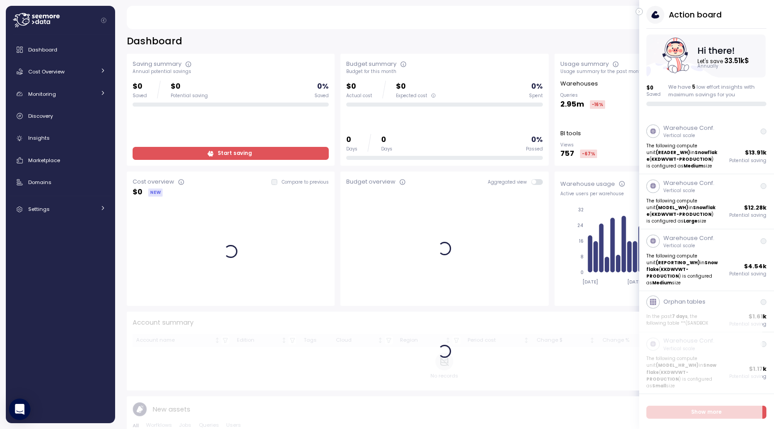
click at [640, 10] on icon "button" at bounding box center [639, 11] width 4 height 11
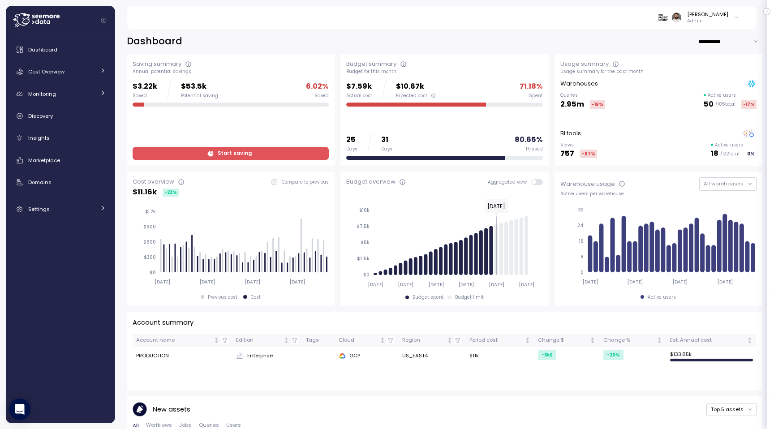
drag, startPoint x: 702, startPoint y: 106, endPoint x: 738, endPoint y: 108, distance: 35.4
click at [738, 108] on div "Queries 2.95m -16 % Active users 50 / 105 total -17 %" at bounding box center [658, 101] width 196 height 18
click at [738, 108] on div "50 / 105 total -17 %" at bounding box center [729, 104] width 53 height 12
click at [723, 45] on input "**********" at bounding box center [729, 41] width 64 height 13
click at [722, 60] on span "Last 7 days" at bounding box center [716, 60] width 29 height 8
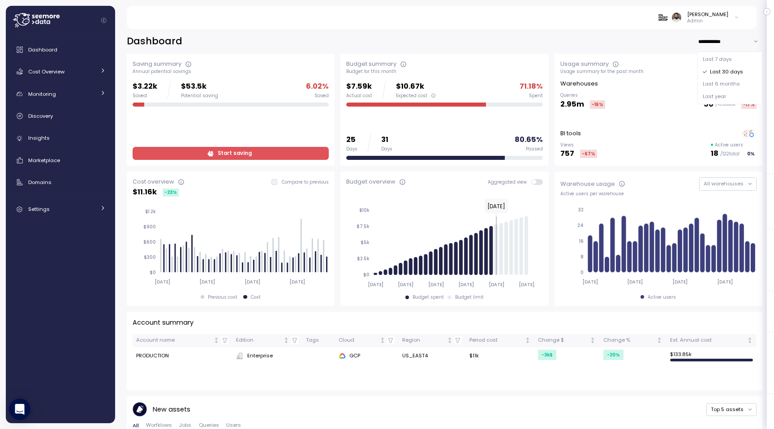
type input "**********"
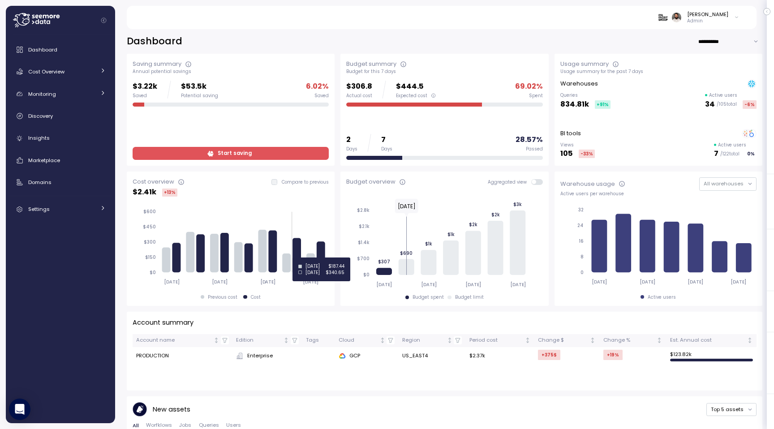
click at [300, 257] on icon at bounding box center [297, 255] width 9 height 34
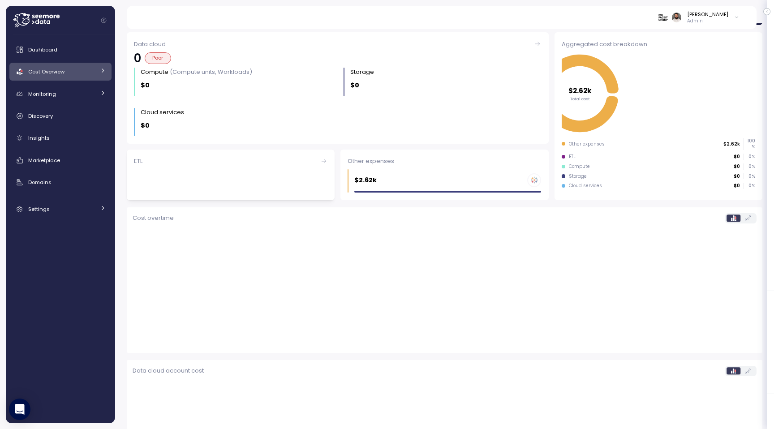
scroll to position [84, 0]
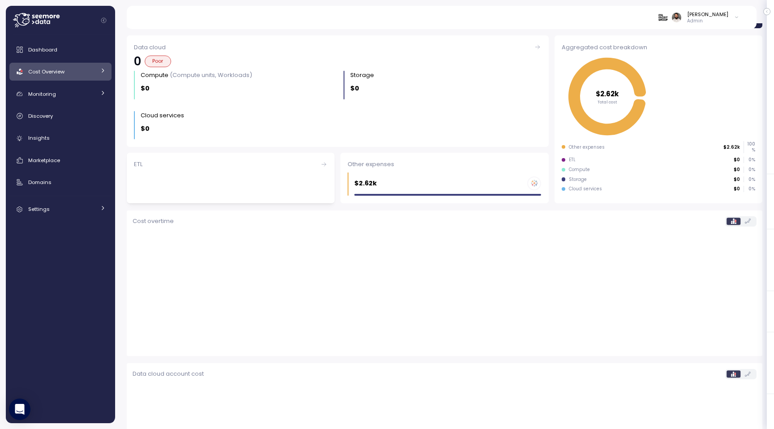
click at [299, 252] on icon at bounding box center [445, 285] width 624 height 110
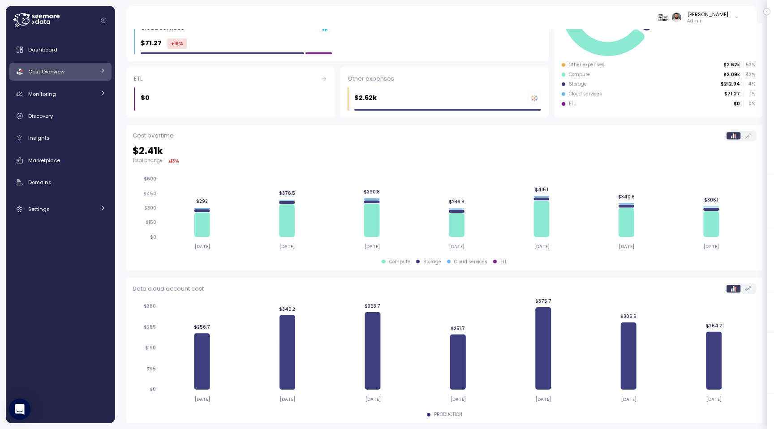
scroll to position [0, 0]
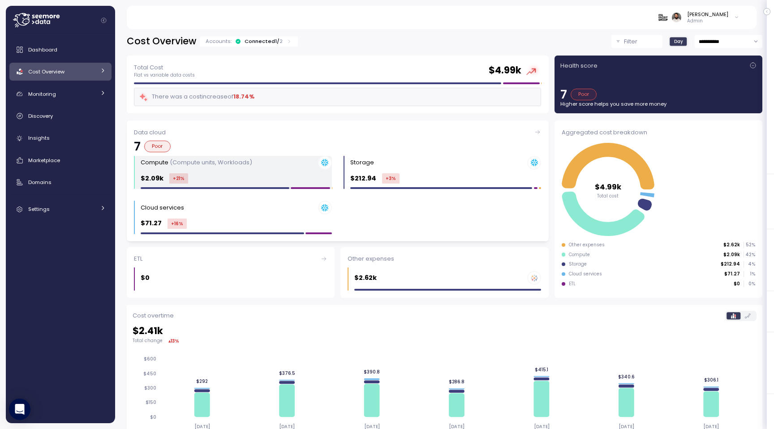
click at [242, 170] on div "Compute (Compute units, Workloads) $2.09k +21 %" at bounding box center [236, 173] width 191 height 34
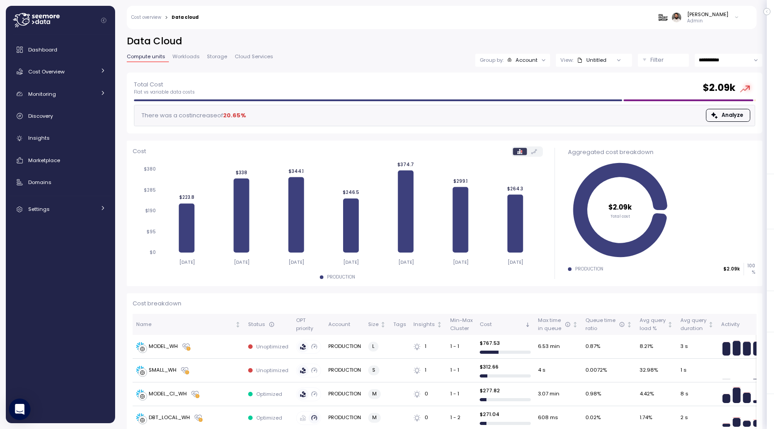
click at [524, 57] on div "Account" at bounding box center [526, 59] width 22 height 7
click at [528, 112] on p "Compute unit" at bounding box center [520, 109] width 35 height 7
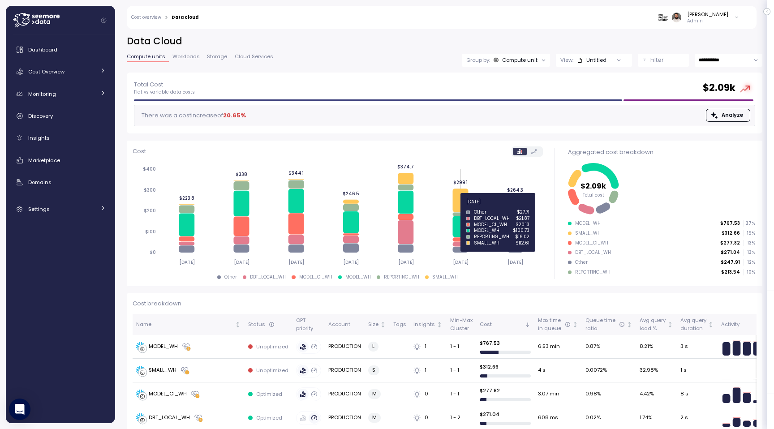
click at [462, 206] on icon at bounding box center [460, 199] width 16 height 23
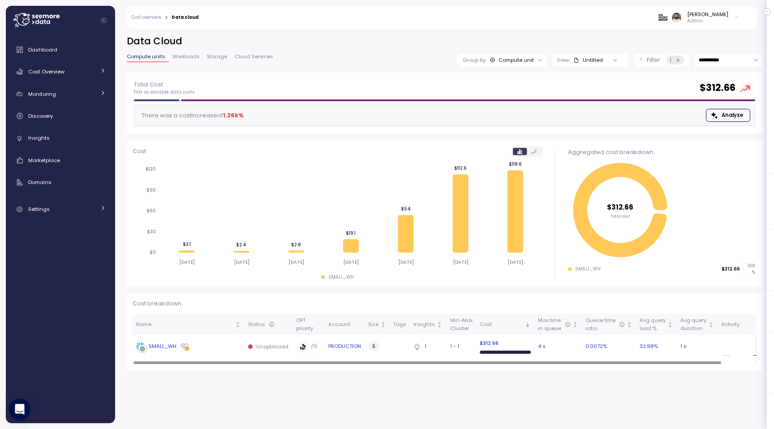
click at [203, 345] on div "SMALL_WH" at bounding box center [188, 346] width 105 height 9
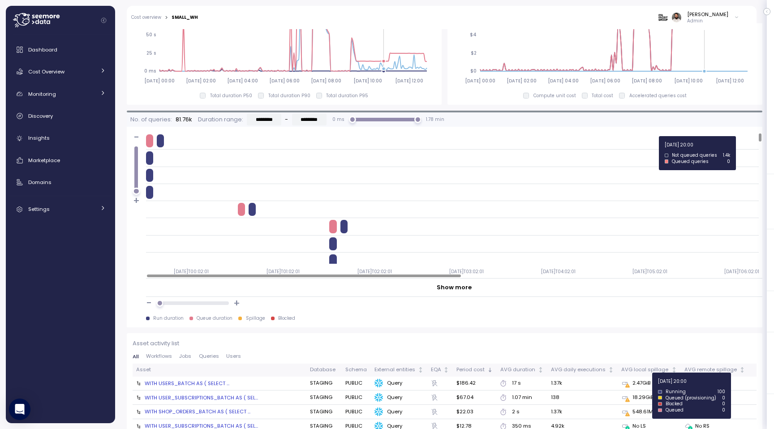
scroll to position [761, 0]
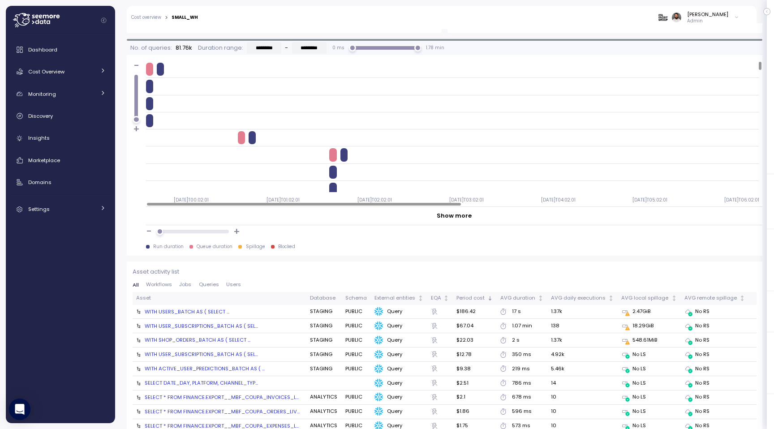
click at [211, 313] on div "WITH USERS_BATCH AS ( SELECT ..." at bounding box center [187, 311] width 85 height 7
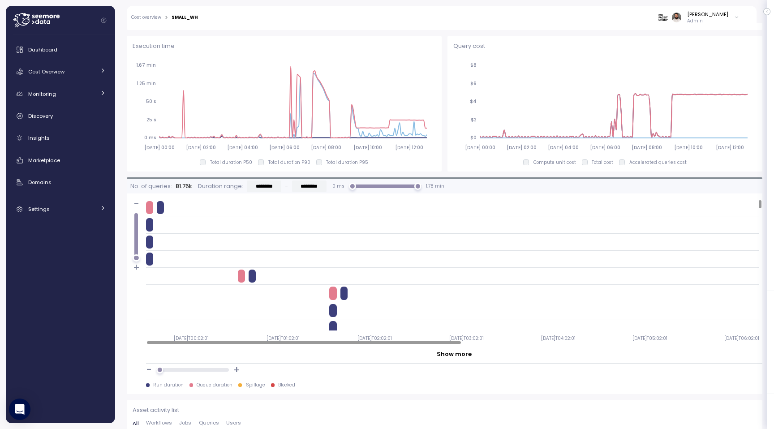
scroll to position [588, 0]
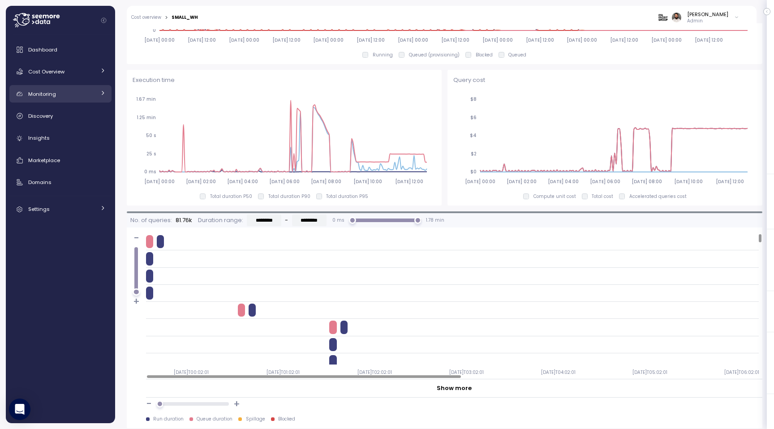
click at [58, 96] on div "Monitoring" at bounding box center [61, 94] width 67 height 9
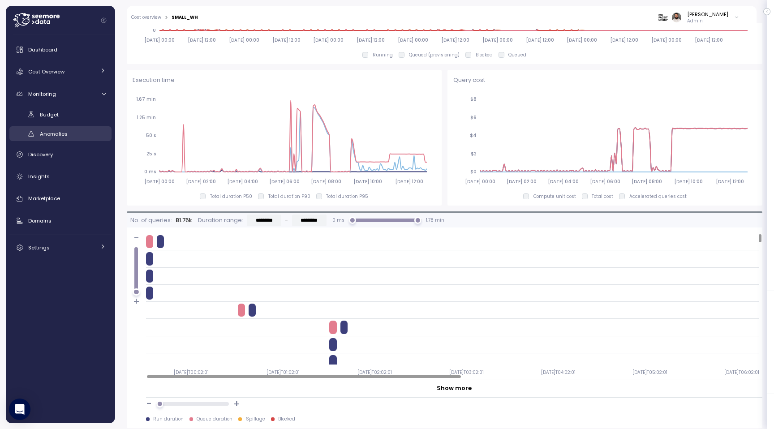
click at [56, 131] on span "Anomalies" at bounding box center [54, 133] width 28 height 7
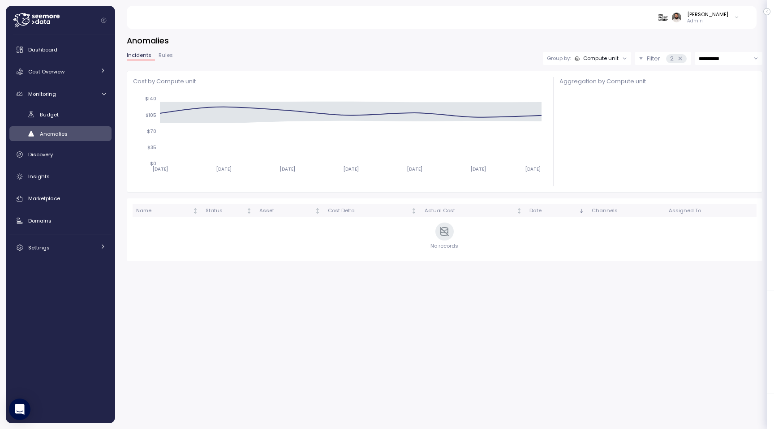
click at [590, 60] on div "Compute unit" at bounding box center [600, 58] width 35 height 7
click at [650, 58] on p "Filter" at bounding box center [652, 58] width 13 height 9
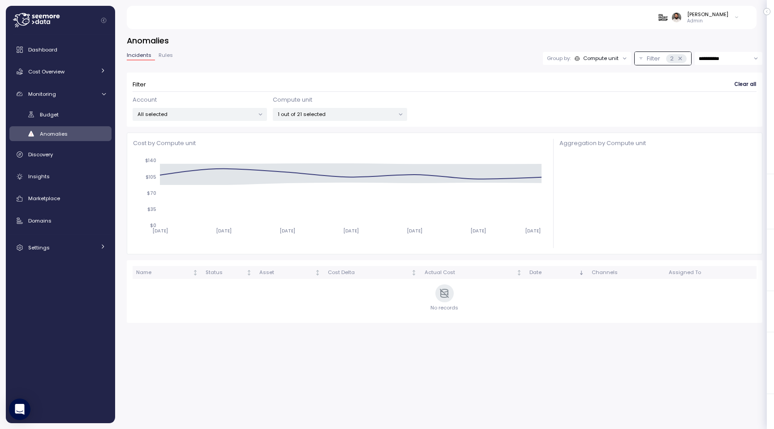
click at [347, 117] on p "1 out of 21 selected" at bounding box center [336, 114] width 117 height 7
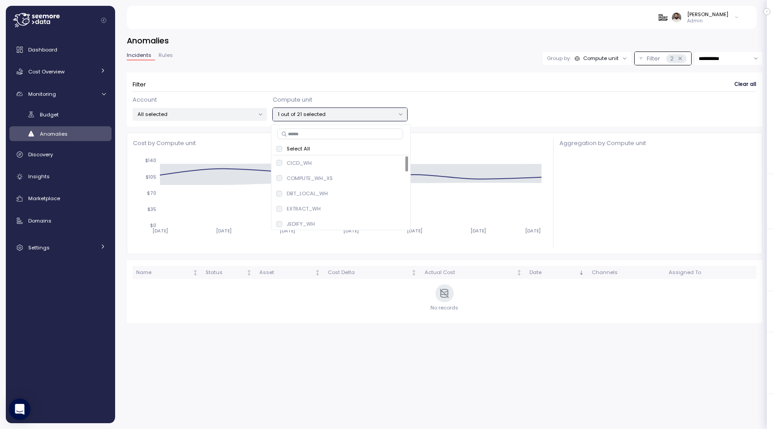
click at [385, 91] on form "Filter Clear all Account All selected Compute unit 1 out of 21 selected" at bounding box center [445, 99] width 624 height 43
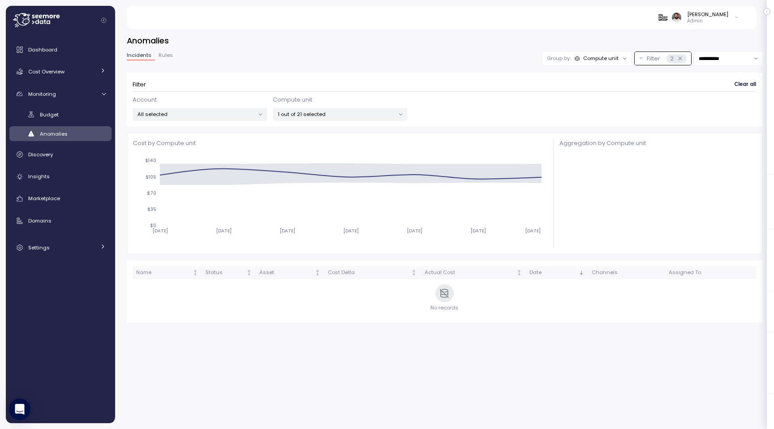
click at [583, 58] on div "Compute unit" at bounding box center [600, 58] width 35 height 7
click at [594, 38] on h3 "Anomalies" at bounding box center [444, 40] width 635 height 11
click at [329, 114] on p "1 out of 21 selected" at bounding box center [336, 114] width 117 height 7
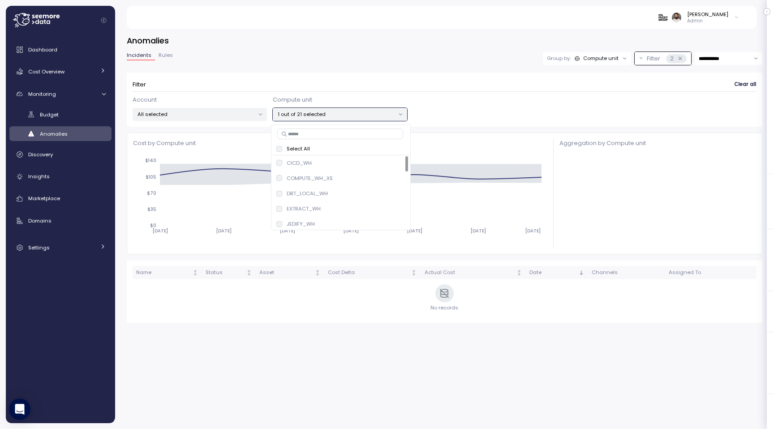
click at [329, 112] on p "1 out of 21 selected" at bounding box center [336, 114] width 117 height 7
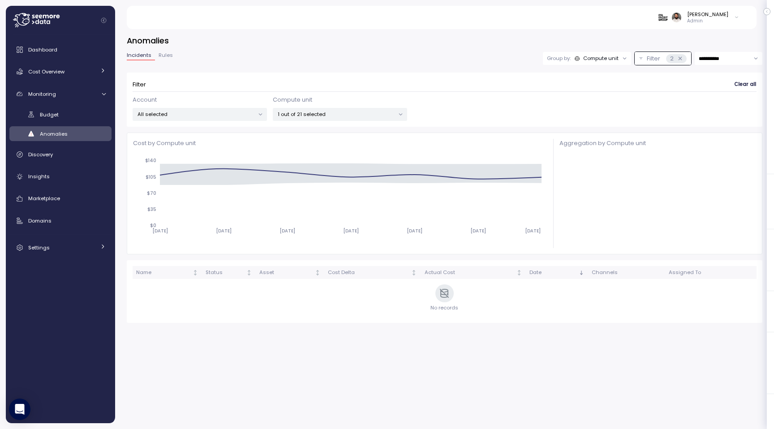
click at [329, 112] on p "1 out of 21 selected" at bounding box center [336, 114] width 117 height 7
click at [595, 54] on div "Group by: Compute unit" at bounding box center [587, 58] width 88 height 13
click at [167, 54] on span "Rules" at bounding box center [165, 55] width 14 height 5
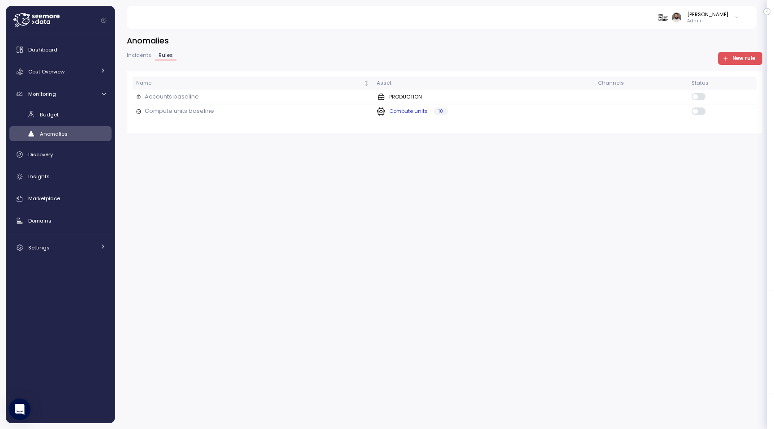
click at [328, 111] on div "Compute units baseline" at bounding box center [252, 111] width 233 height 9
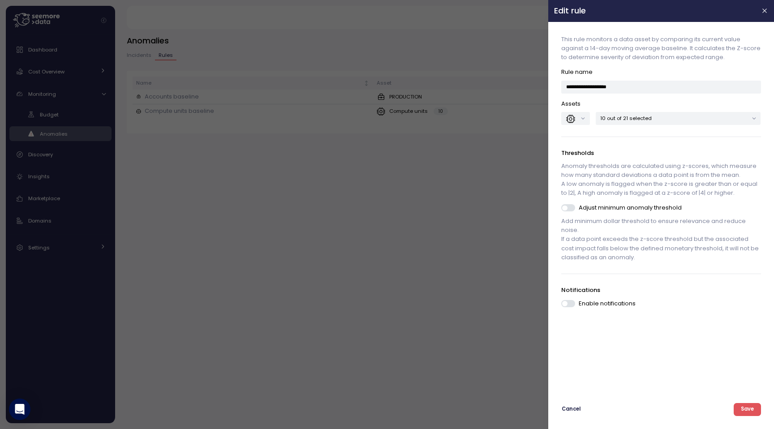
click at [631, 118] on p "10 out of 21 selected" at bounding box center [674, 118] width 148 height 7
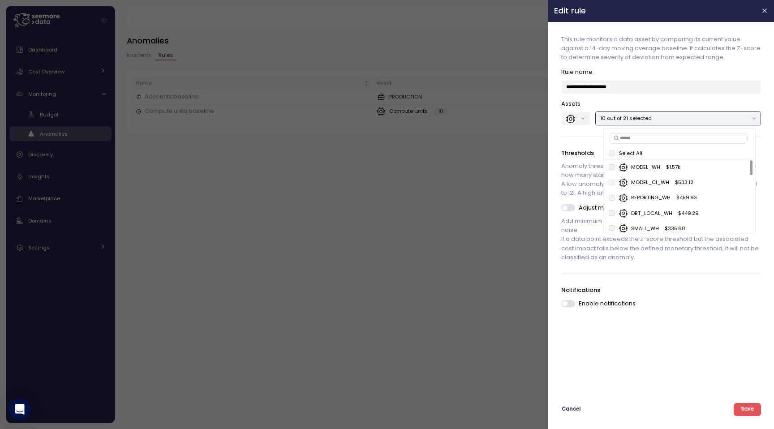
click at [632, 139] on input at bounding box center [678, 138] width 138 height 11
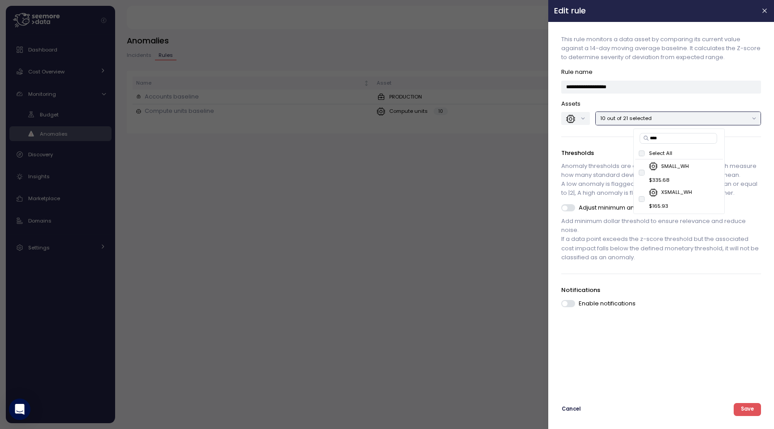
type input "*****"
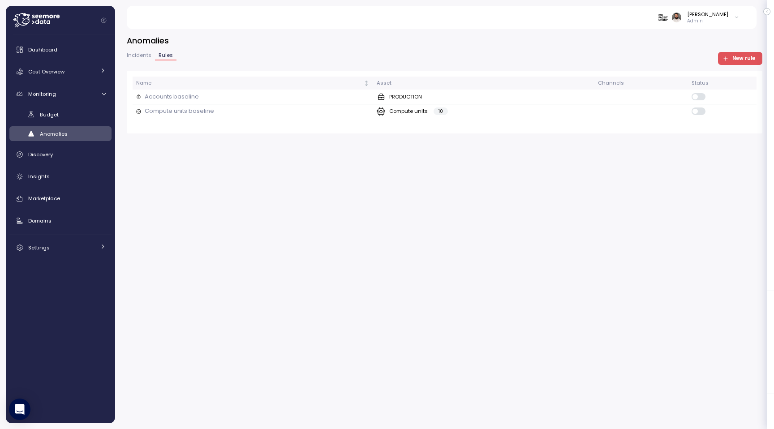
click at [144, 54] on span "Incidents" at bounding box center [139, 55] width 25 height 5
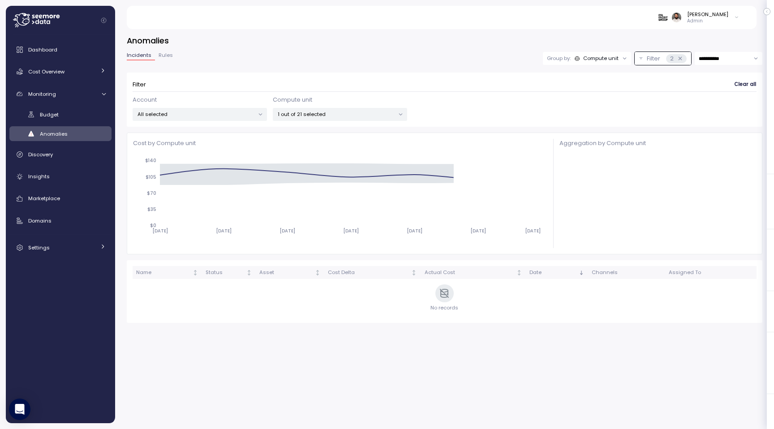
click at [295, 111] on p "1 out of 21 selected" at bounding box center [336, 114] width 117 height 7
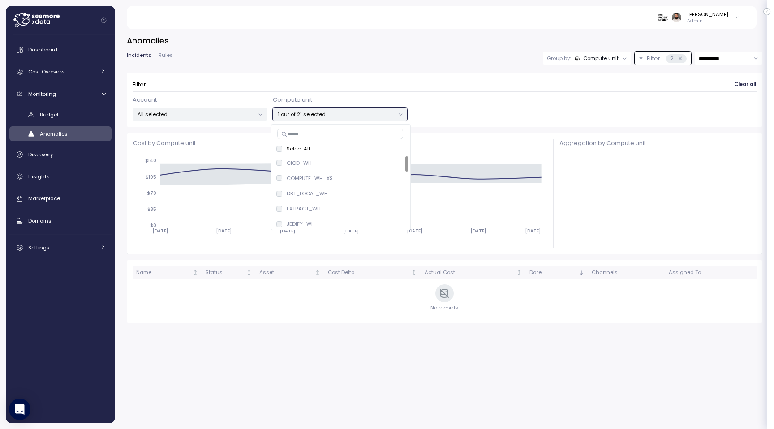
click at [301, 128] on input at bounding box center [340, 133] width 126 height 11
type input "*****"
click at [336, 159] on p "SMALL_WH" at bounding box center [330, 162] width 28 height 7
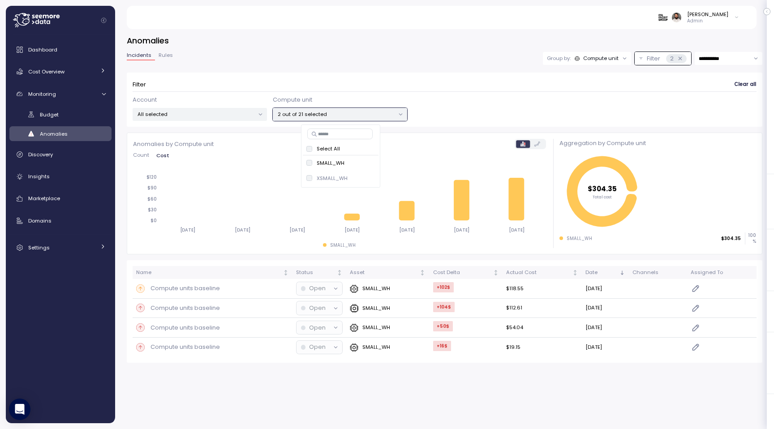
click at [449, 55] on div "**********" at bounding box center [444, 58] width 635 height 13
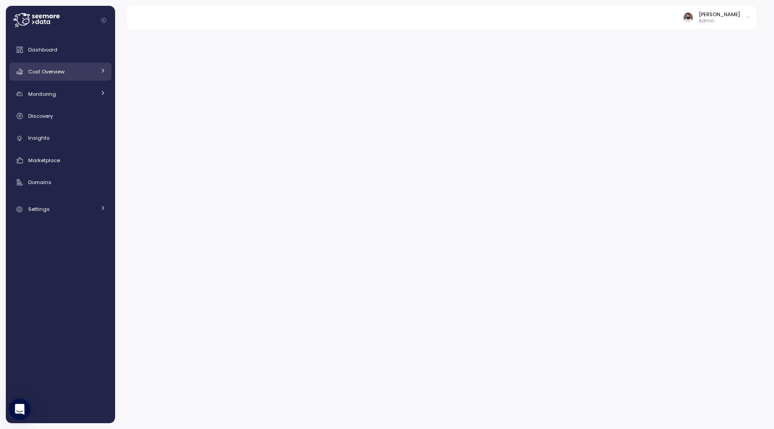
click at [42, 74] on span "Cost Overview" at bounding box center [46, 71] width 36 height 7
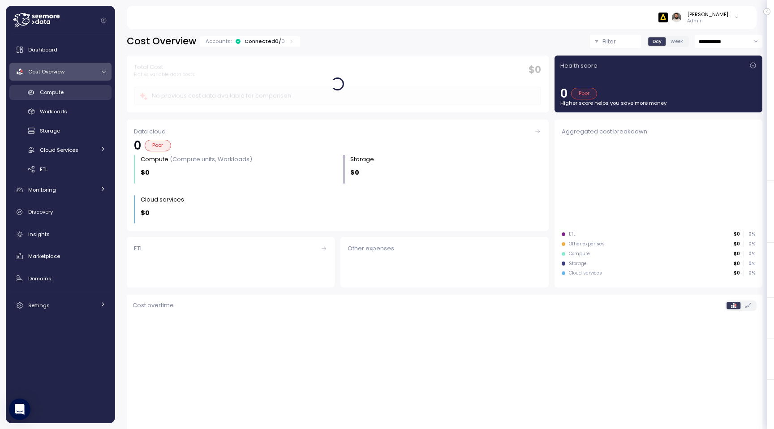
click at [54, 93] on span "Compute" at bounding box center [52, 92] width 24 height 7
